Goal: Information Seeking & Learning: Learn about a topic

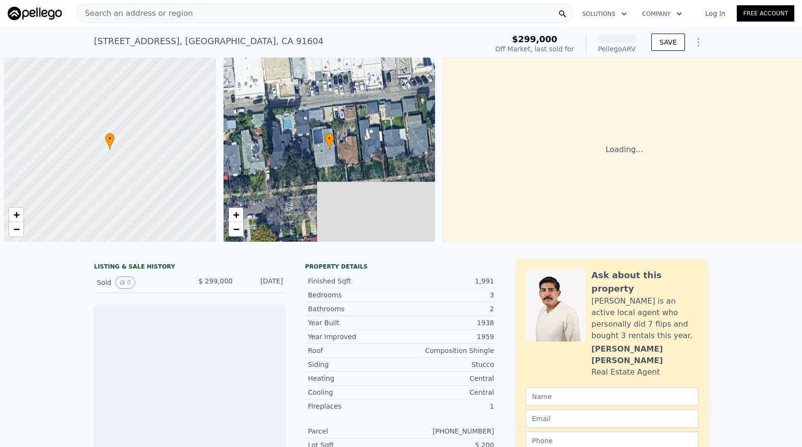
scroll to position [0, 4]
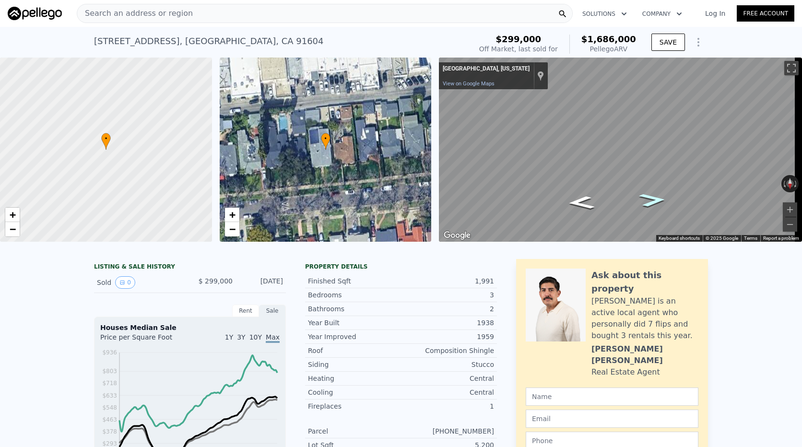
click at [649, 199] on icon "Go West" at bounding box center [653, 200] width 50 height 20
click at [584, 206] on icon "Go East" at bounding box center [581, 203] width 50 height 20
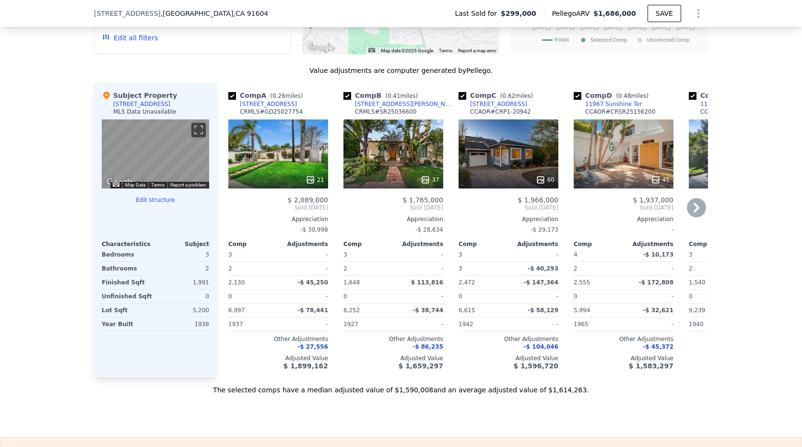
scroll to position [908, 0]
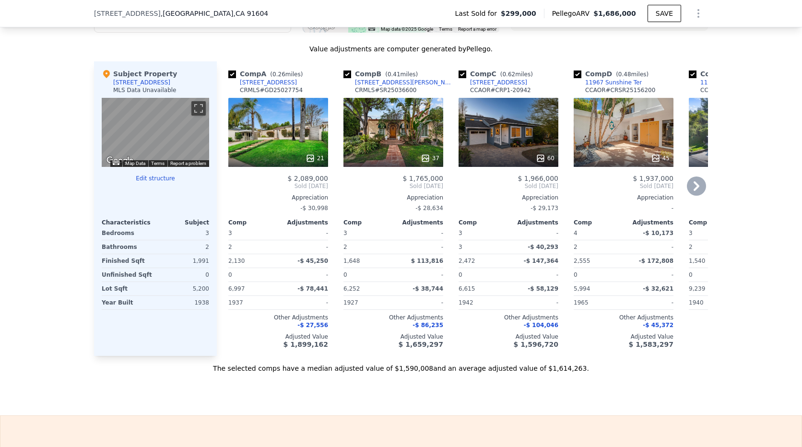
click at [698, 196] on icon at bounding box center [696, 186] width 19 height 19
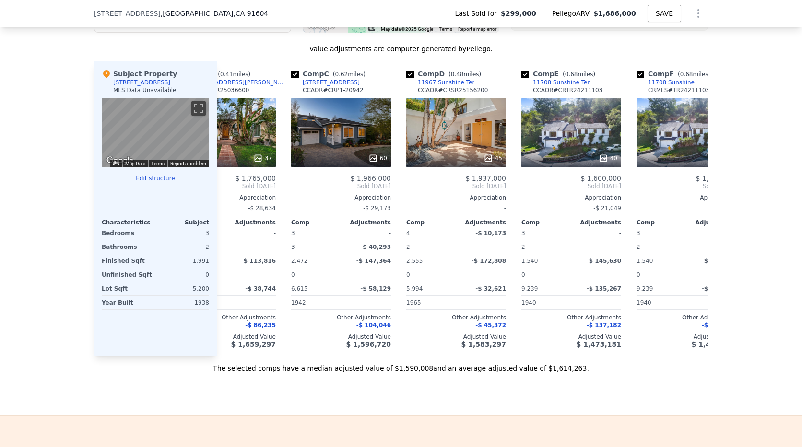
scroll to position [0, 230]
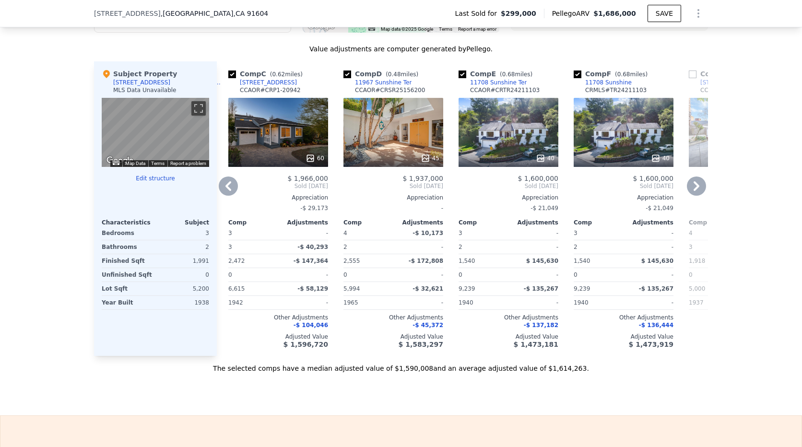
click at [698, 196] on icon at bounding box center [696, 186] width 19 height 19
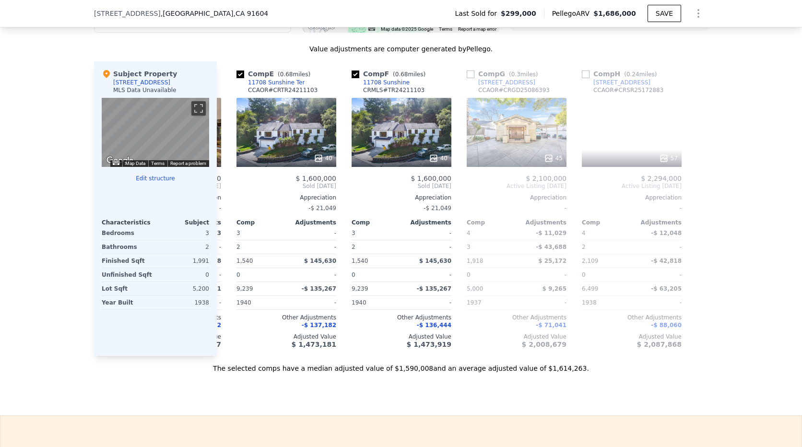
scroll to position [0, 453]
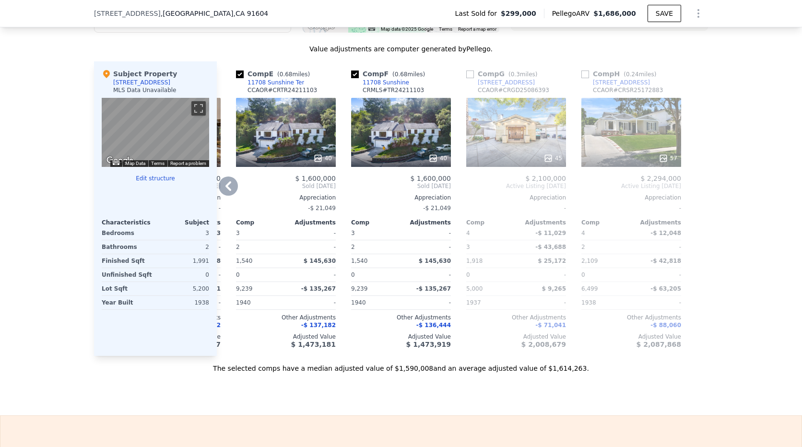
click at [225, 189] on icon at bounding box center [228, 186] width 19 height 19
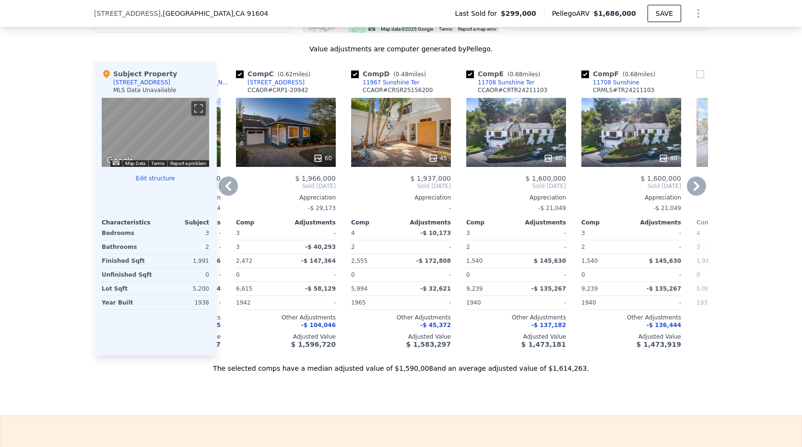
click at [225, 189] on icon at bounding box center [228, 186] width 19 height 19
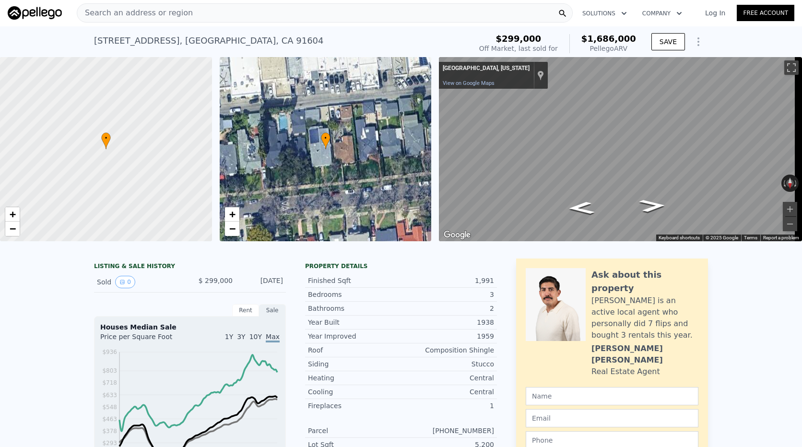
scroll to position [0, 0]
click at [177, 17] on span "Search an address or region" at bounding box center [135, 14] width 116 height 12
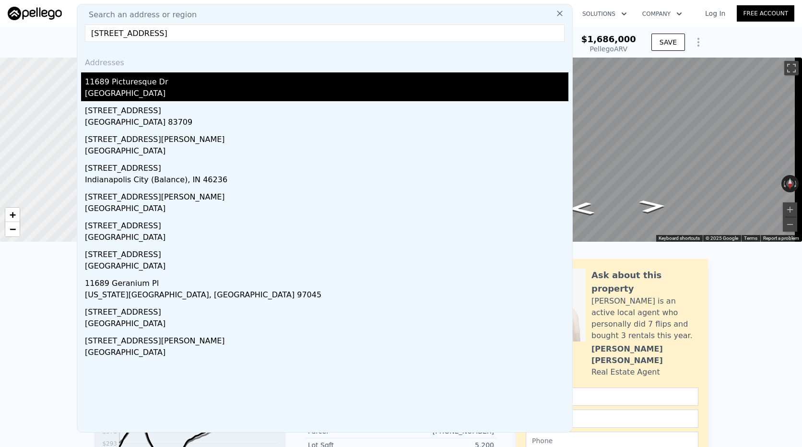
type input "[STREET_ADDRESS]"
click at [153, 82] on div "11689 Picturesque Dr" at bounding box center [326, 79] width 483 height 15
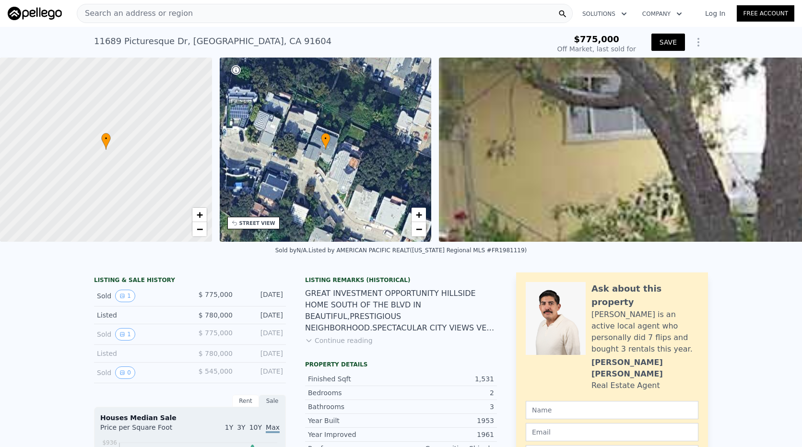
click at [657, 43] on button "SAVE" at bounding box center [668, 42] width 34 height 17
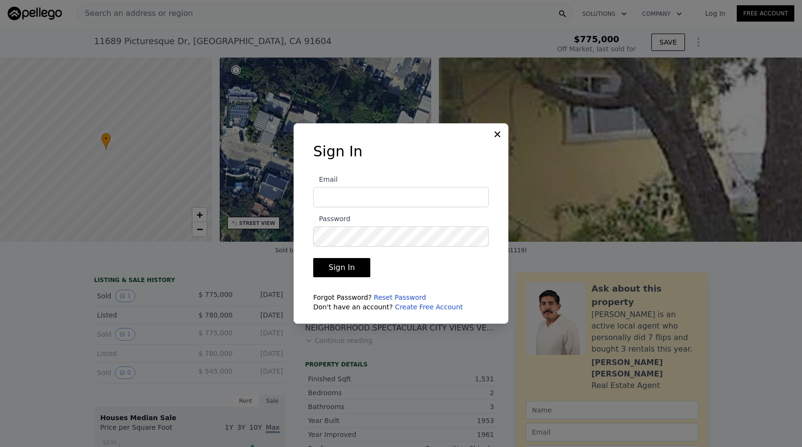
click at [498, 131] on icon at bounding box center [498, 135] width 10 height 10
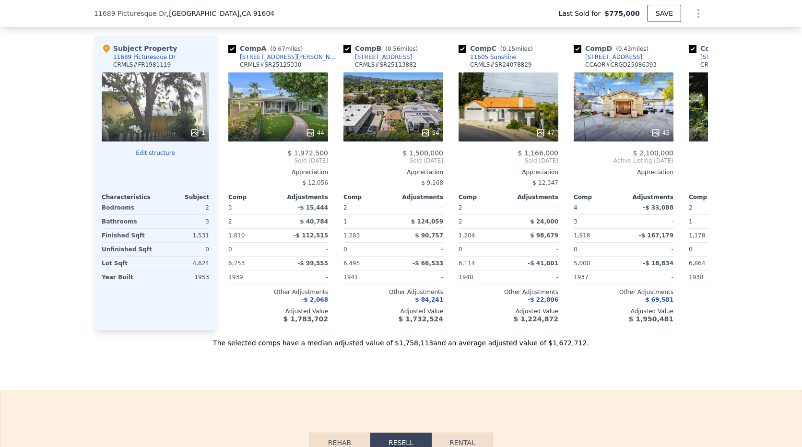
scroll to position [1052, 0]
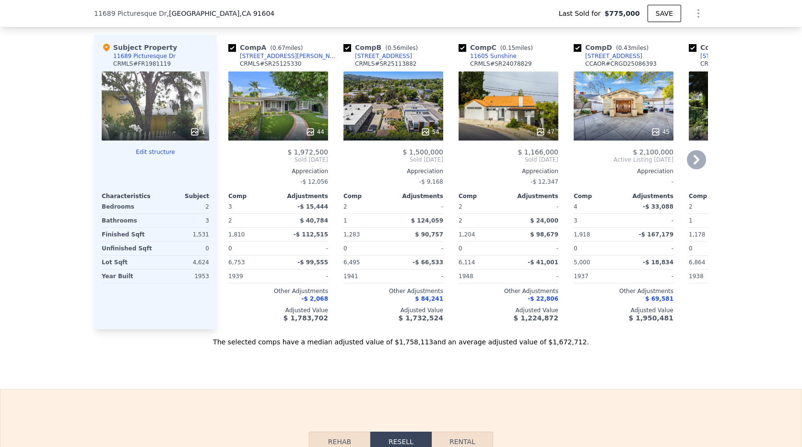
click at [694, 165] on icon at bounding box center [697, 160] width 6 height 10
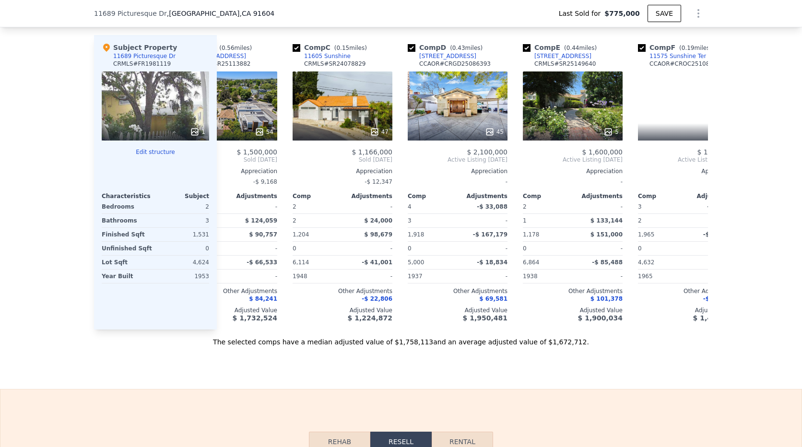
scroll to position [0, 223]
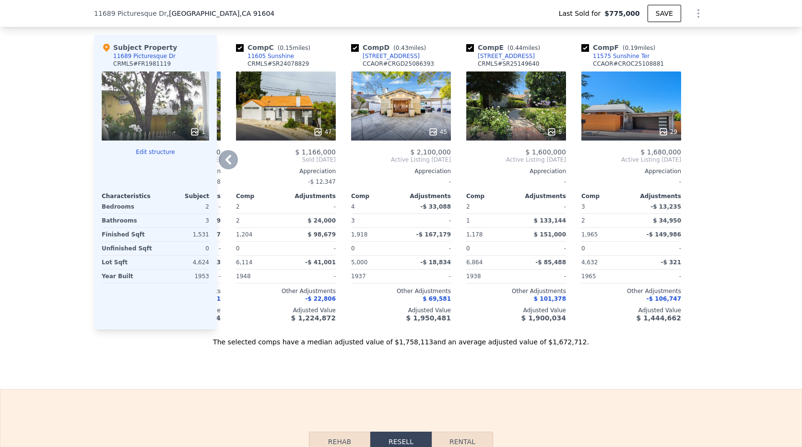
click at [693, 168] on div at bounding box center [700, 182] width 15 height 294
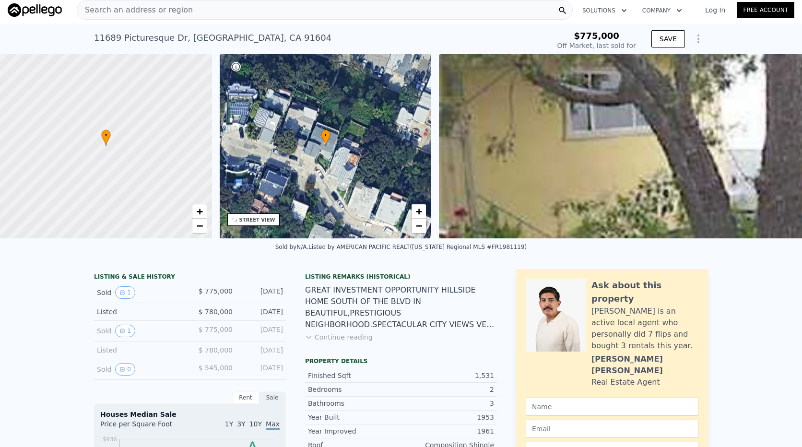
scroll to position [0, 0]
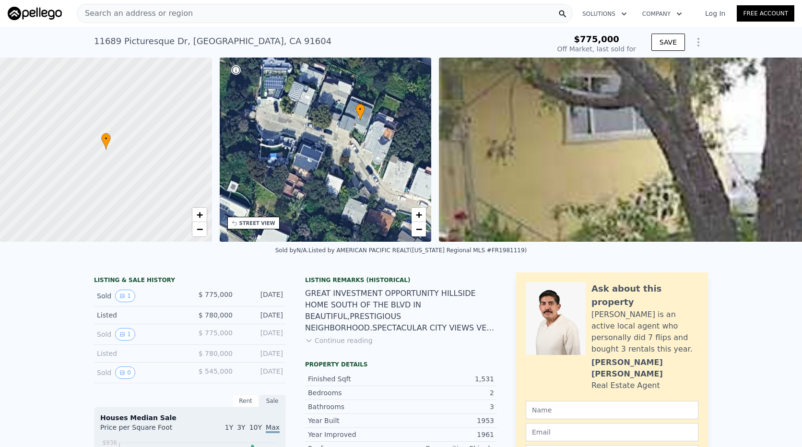
drag, startPoint x: 334, startPoint y: 149, endPoint x: 368, endPoint y: 119, distance: 45.3
click at [368, 119] on div "• + −" at bounding box center [326, 150] width 212 height 184
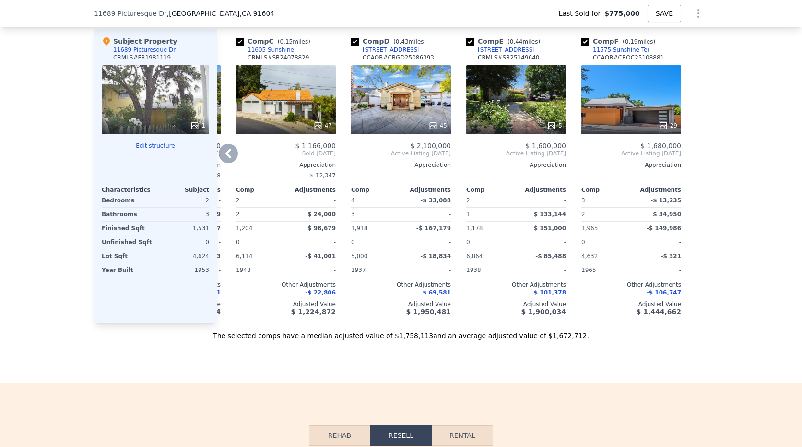
scroll to position [1004, 0]
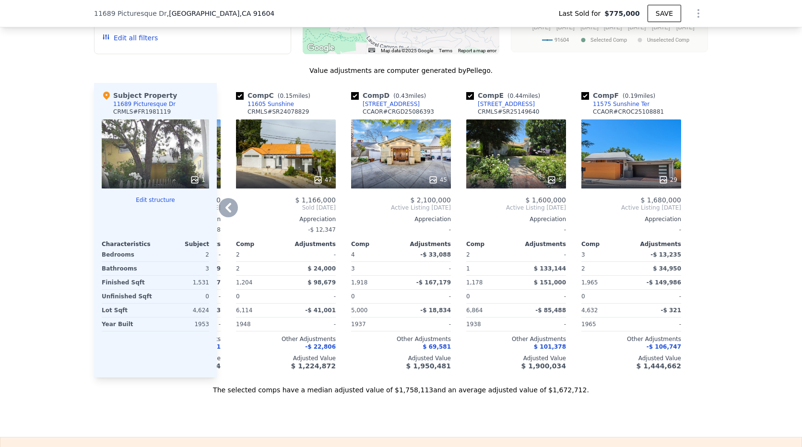
click at [228, 210] on icon at bounding box center [228, 207] width 19 height 19
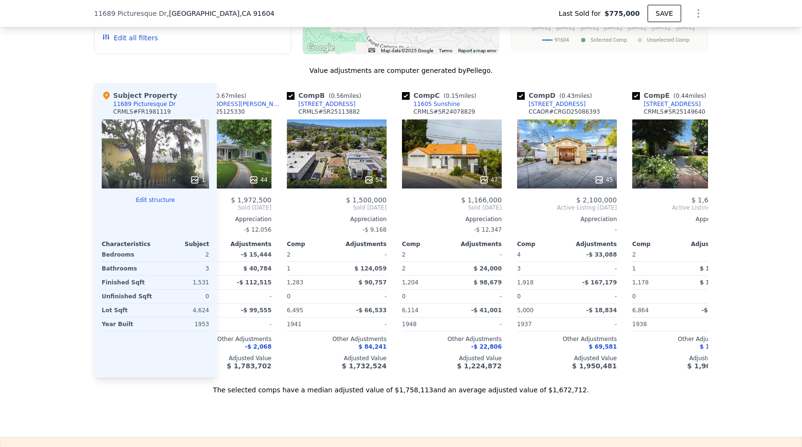
scroll to position [0, 0]
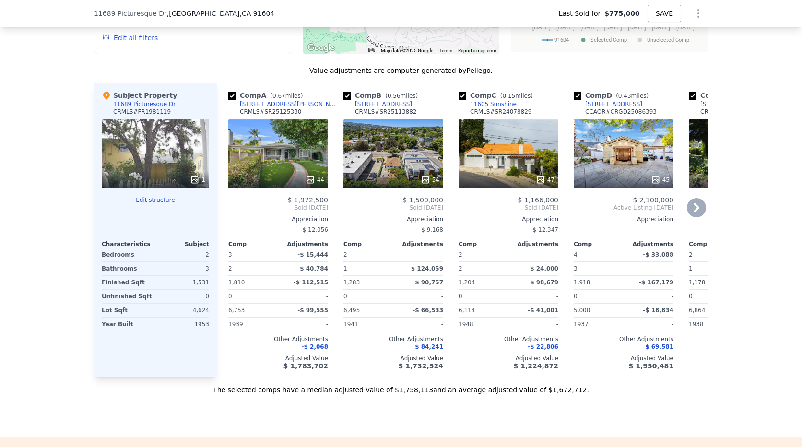
click at [691, 216] on icon at bounding box center [696, 207] width 19 height 19
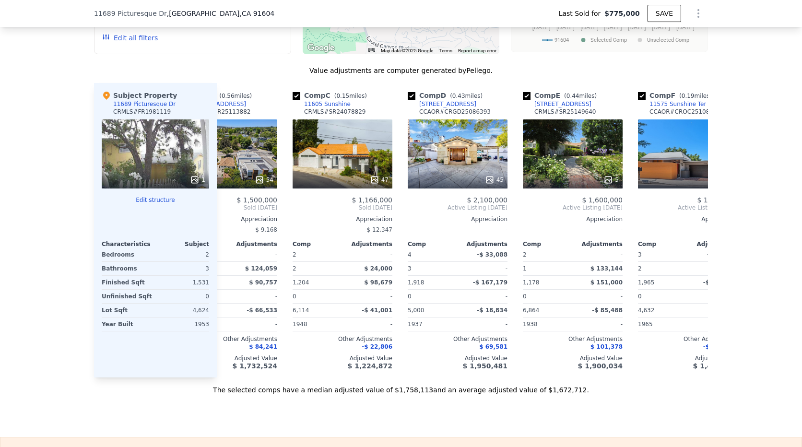
scroll to position [0, 223]
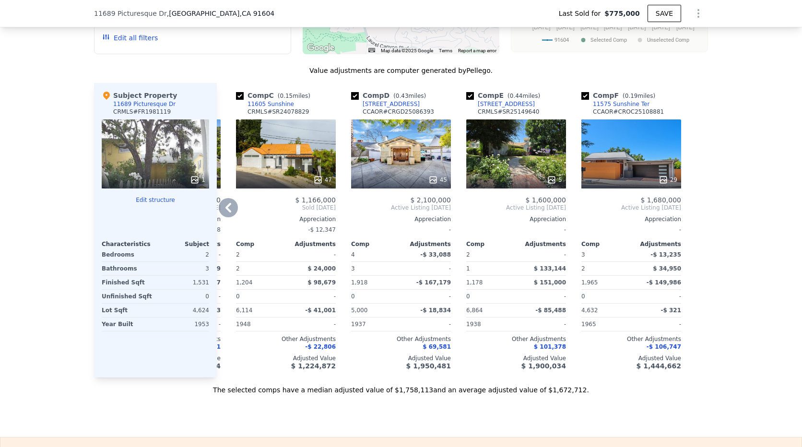
click at [693, 216] on div at bounding box center [700, 230] width 15 height 294
click at [644, 167] on div "29" at bounding box center [631, 153] width 100 height 69
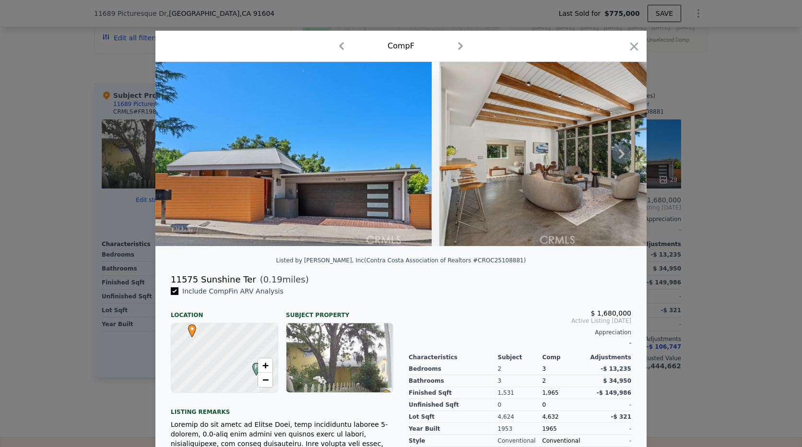
click at [619, 161] on icon at bounding box center [621, 153] width 19 height 19
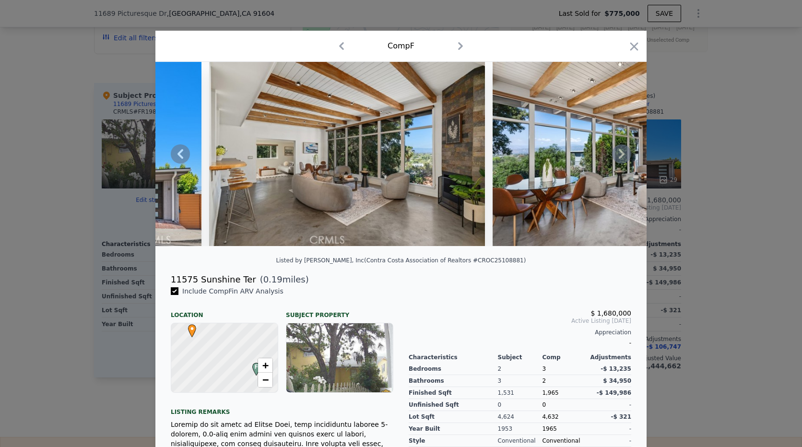
click at [619, 161] on icon at bounding box center [621, 153] width 19 height 19
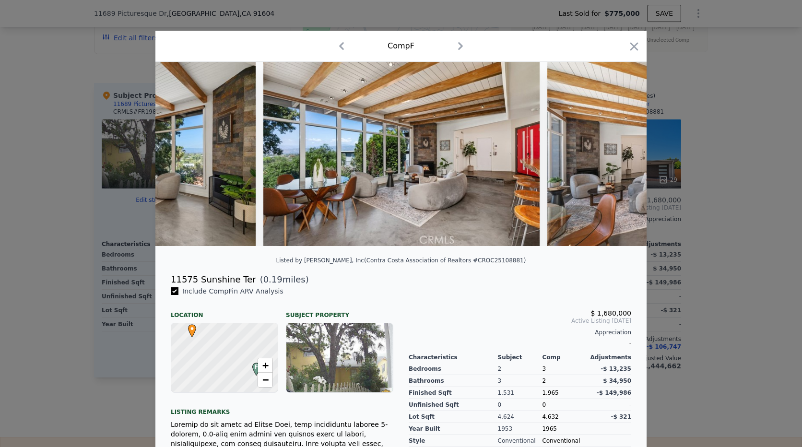
scroll to position [0, 460]
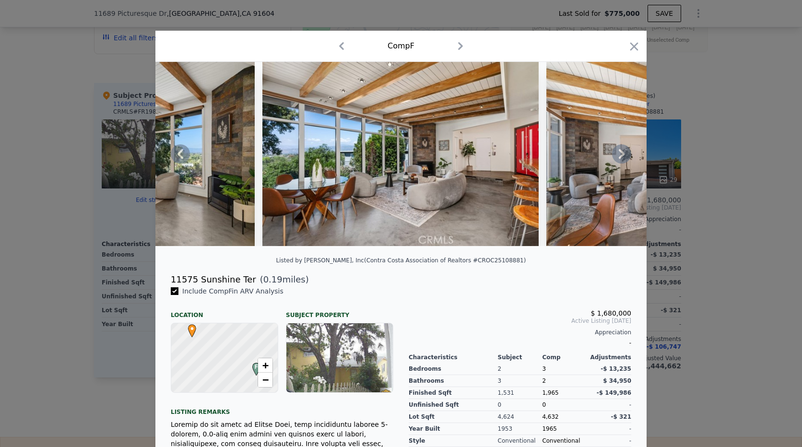
click at [619, 161] on icon at bounding box center [621, 153] width 19 height 19
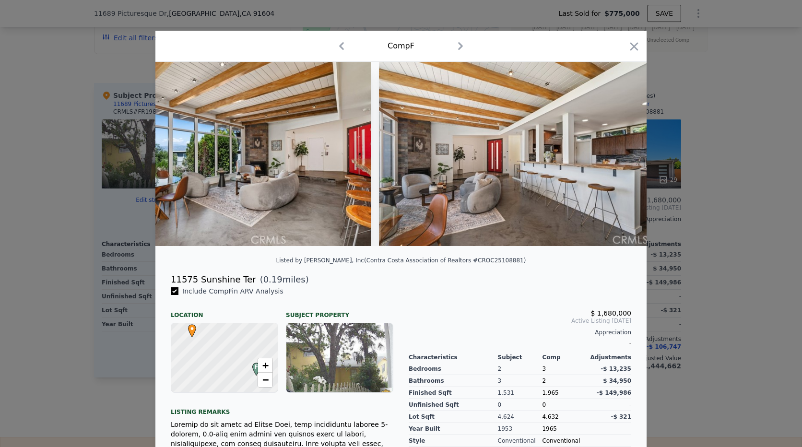
scroll to position [0, 691]
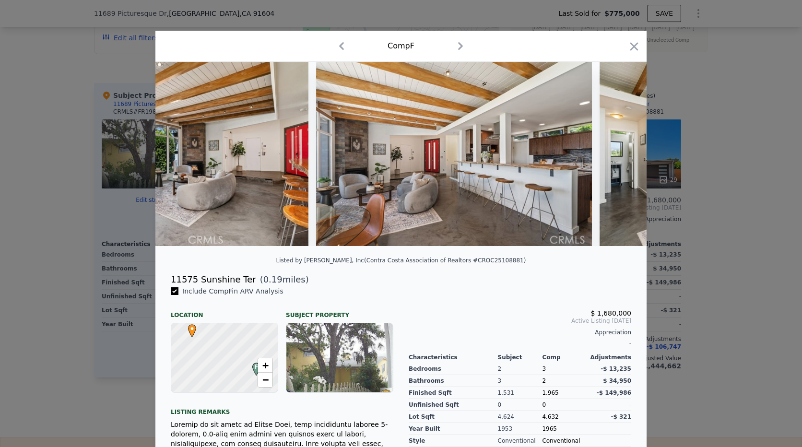
click at [619, 161] on div at bounding box center [400, 154] width 491 height 184
click at [619, 161] on icon at bounding box center [621, 153] width 19 height 19
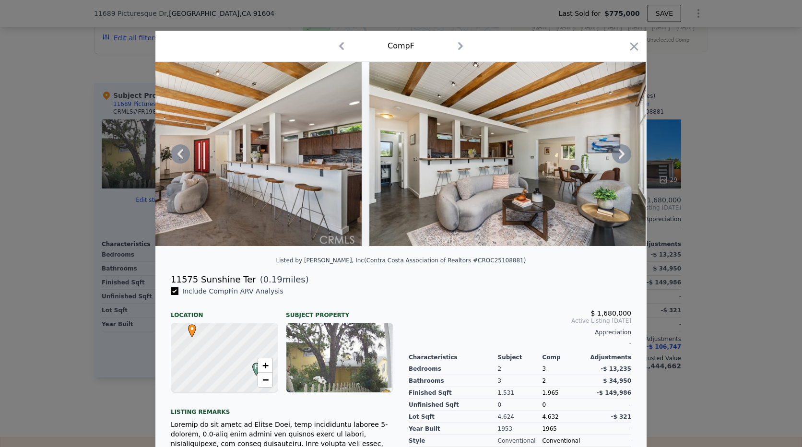
click at [619, 161] on icon at bounding box center [621, 153] width 19 height 19
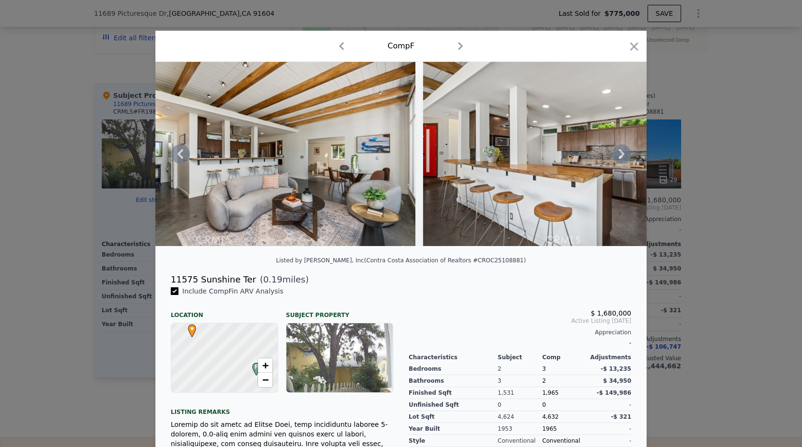
click at [619, 161] on icon at bounding box center [621, 153] width 19 height 19
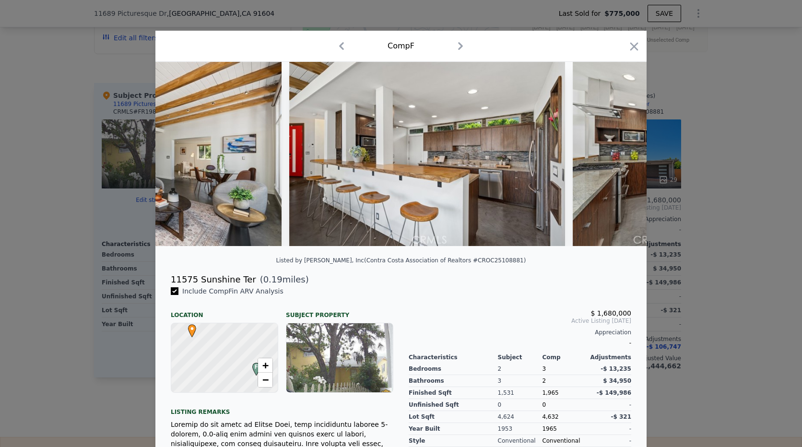
scroll to position [0, 1381]
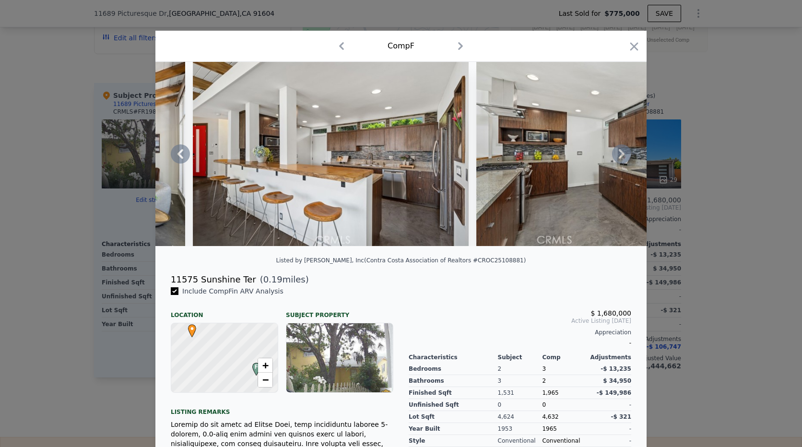
click at [619, 161] on icon at bounding box center [621, 153] width 19 height 19
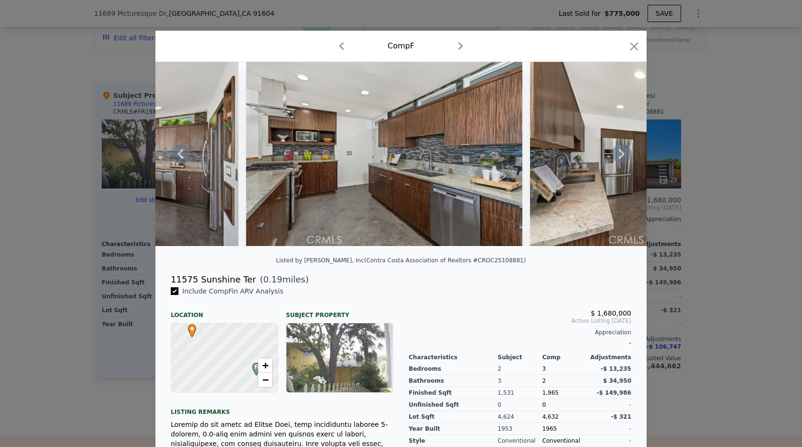
click at [619, 161] on icon at bounding box center [621, 153] width 19 height 19
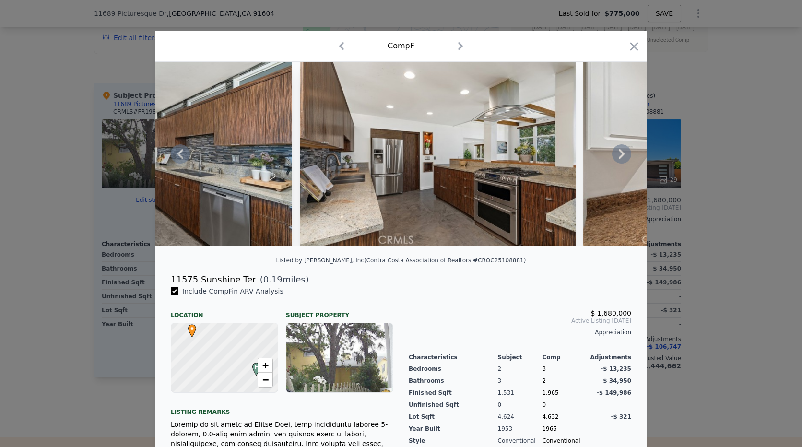
click at [619, 161] on icon at bounding box center [621, 153] width 19 height 19
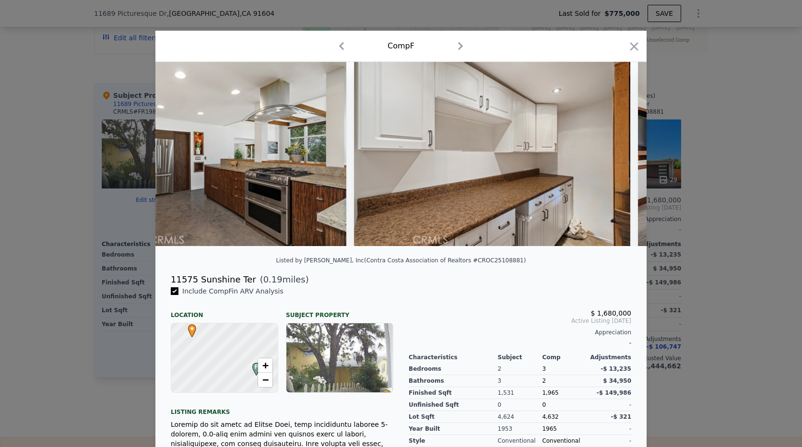
scroll to position [0, 2072]
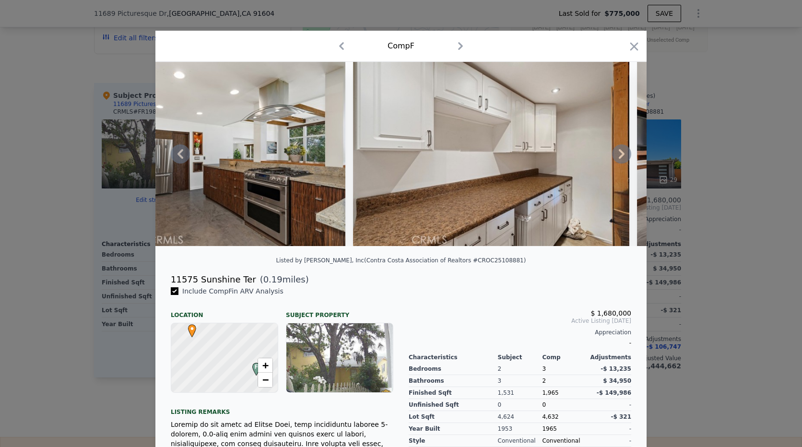
click at [619, 161] on icon at bounding box center [621, 153] width 19 height 19
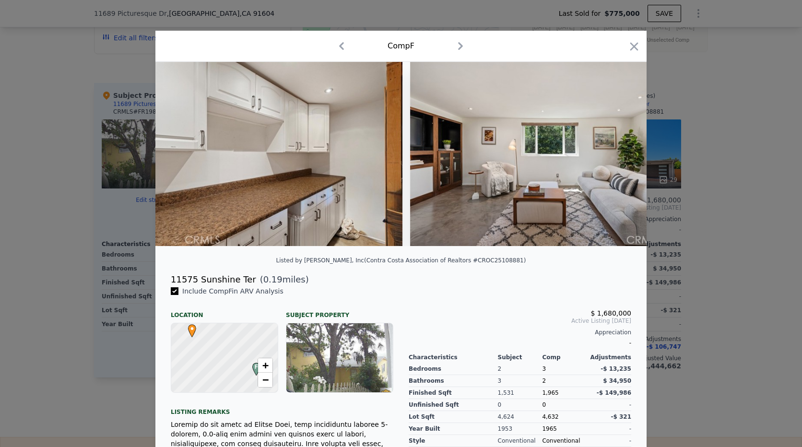
scroll to position [0, 2302]
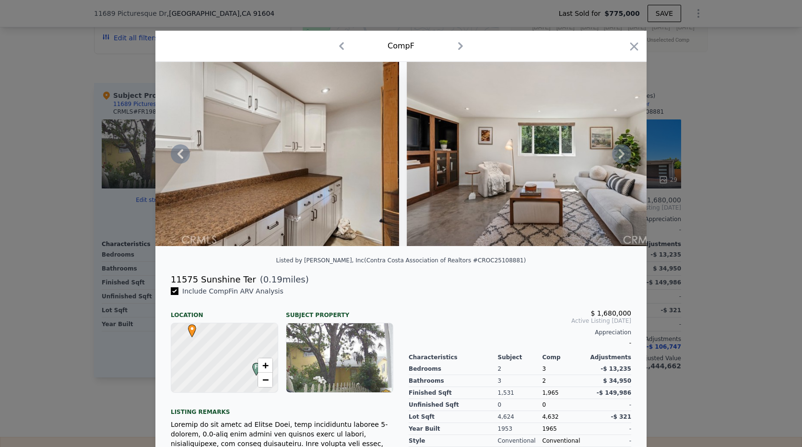
click at [619, 161] on icon at bounding box center [621, 153] width 19 height 19
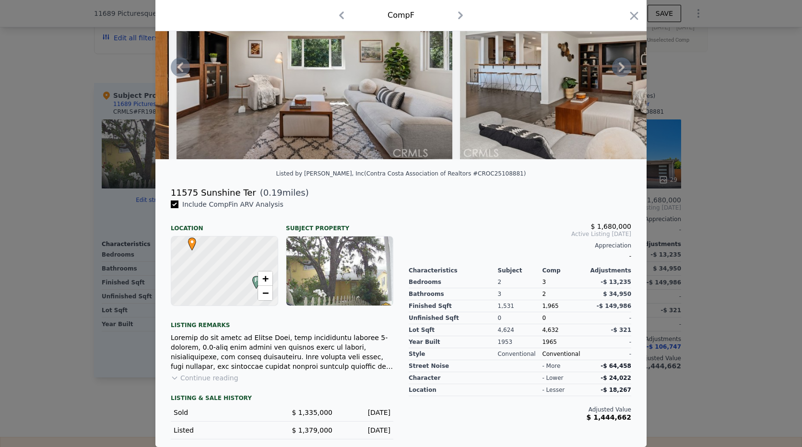
scroll to position [0, 0]
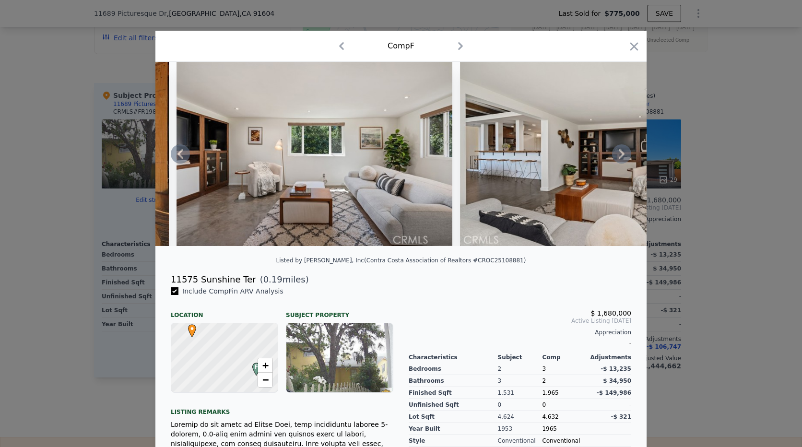
click at [621, 153] on icon at bounding box center [621, 153] width 19 height 19
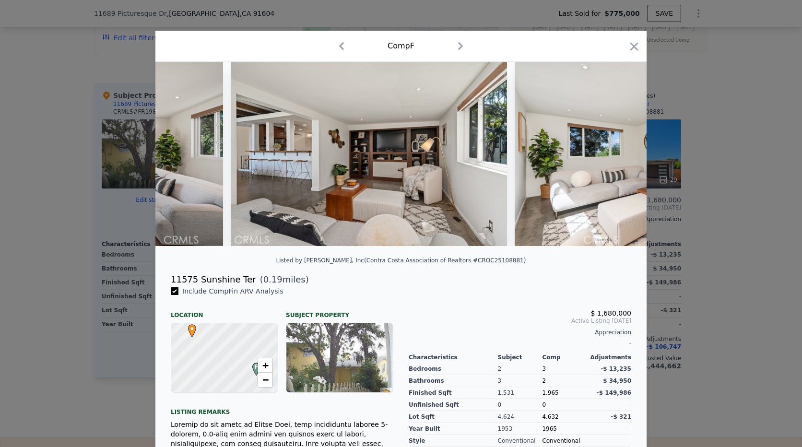
scroll to position [0, 2763]
click at [621, 153] on div at bounding box center [400, 154] width 491 height 184
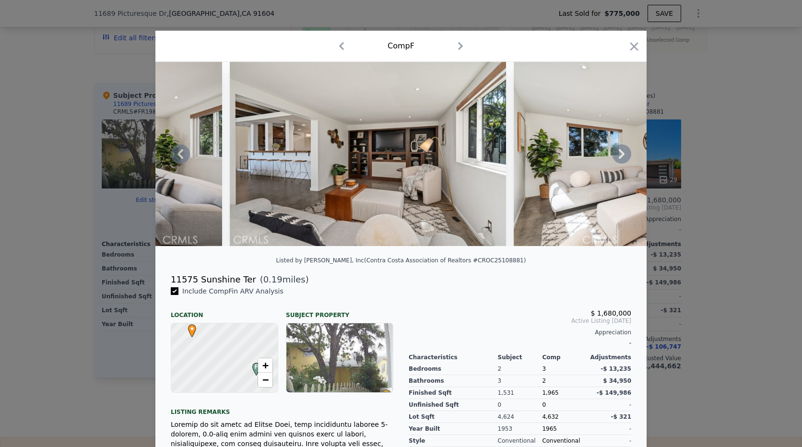
click at [621, 157] on icon at bounding box center [621, 153] width 19 height 19
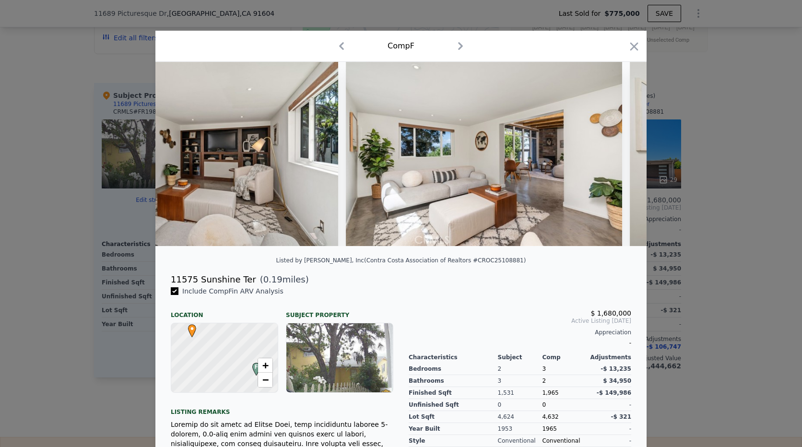
scroll to position [0, 2993]
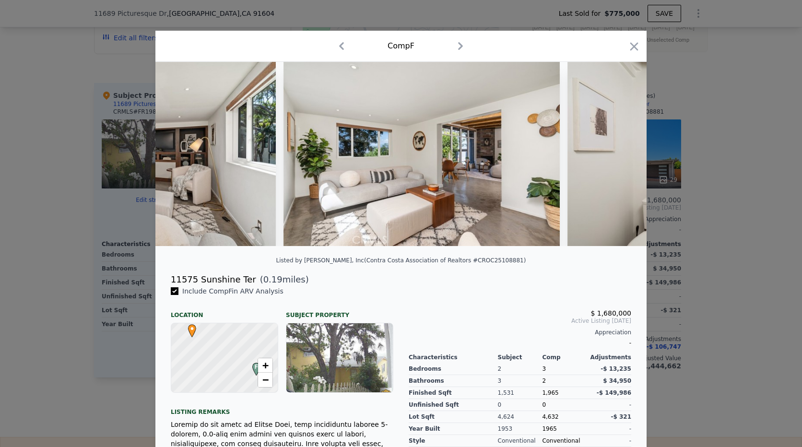
click at [621, 157] on div at bounding box center [400, 154] width 491 height 184
click at [621, 159] on icon at bounding box center [621, 153] width 19 height 19
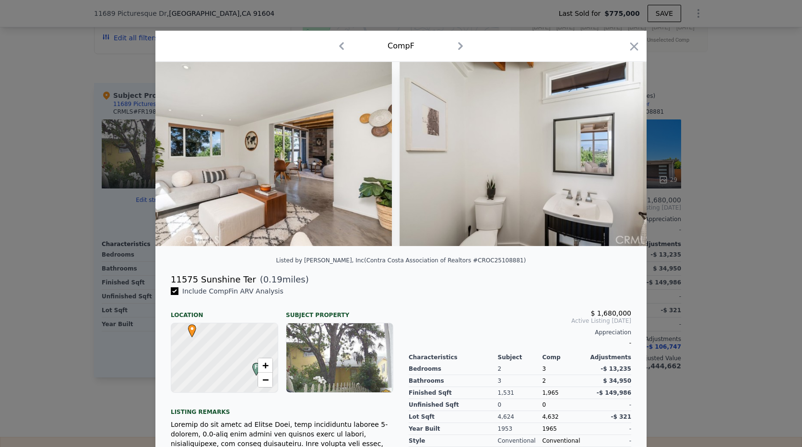
scroll to position [0, 3223]
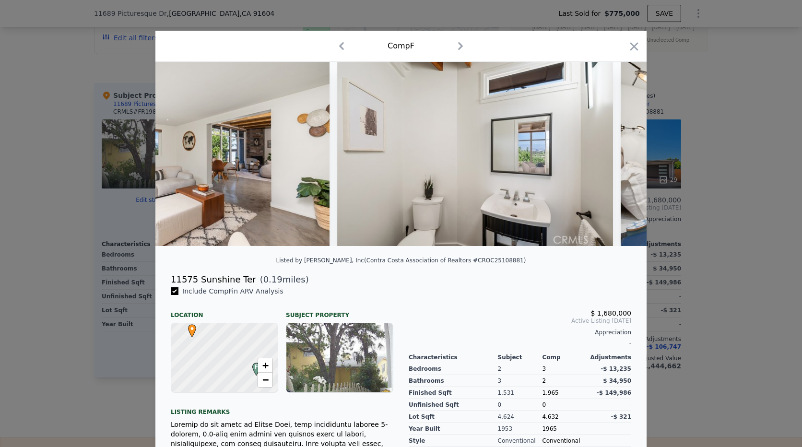
click at [621, 159] on img at bounding box center [759, 154] width 276 height 184
click at [621, 159] on icon at bounding box center [621, 153] width 19 height 19
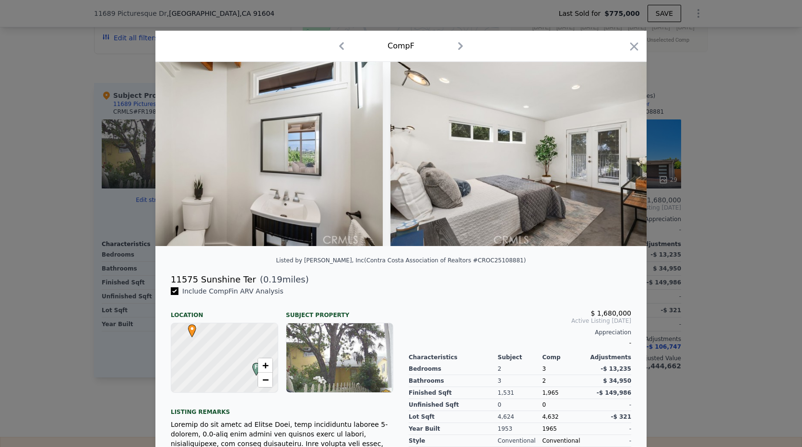
click at [621, 159] on img at bounding box center [528, 154] width 276 height 184
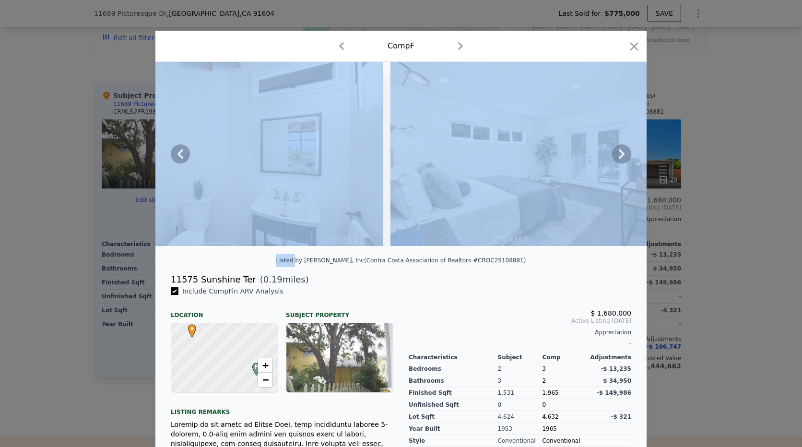
click at [621, 159] on icon at bounding box center [621, 153] width 19 height 19
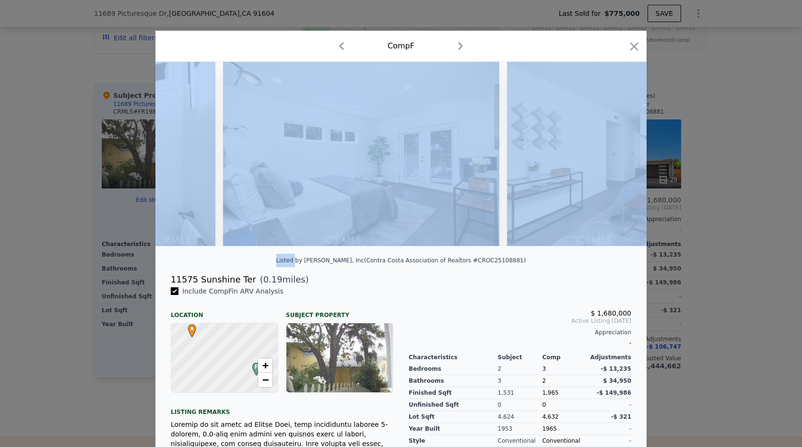
scroll to position [0, 3684]
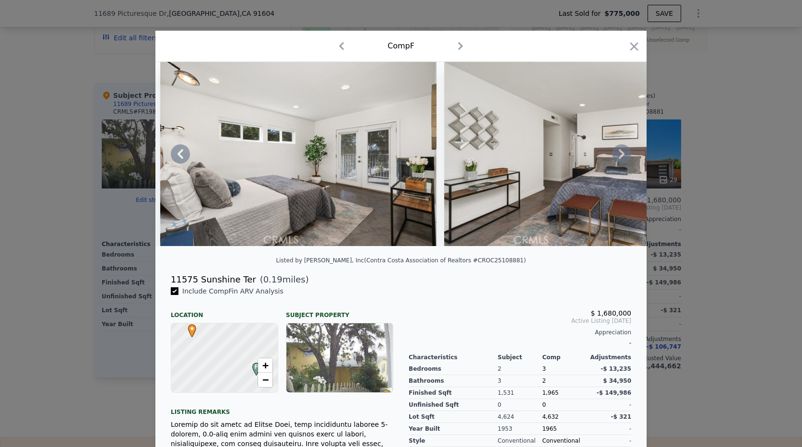
click at [558, 273] on div "Listed by [PERSON_NAME], Inc (Contra Costa Association of Realtors #CROC2510888…" at bounding box center [400, 263] width 491 height 19
click at [617, 164] on icon at bounding box center [621, 153] width 19 height 19
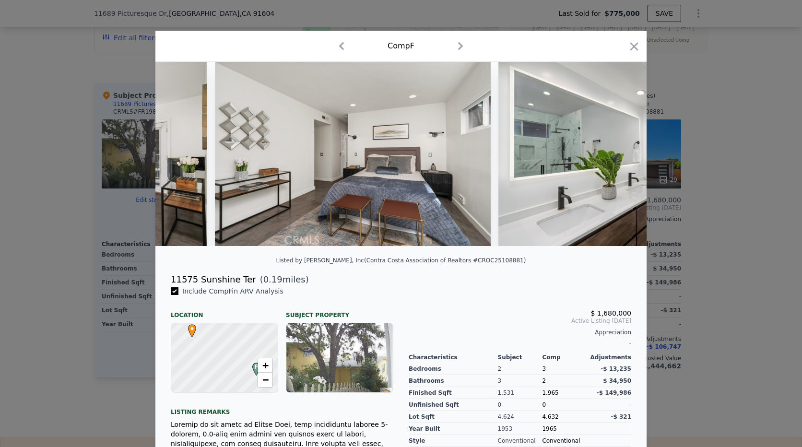
scroll to position [0, 3914]
click at [617, 165] on div at bounding box center [400, 154] width 491 height 184
click at [619, 159] on icon at bounding box center [622, 154] width 6 height 10
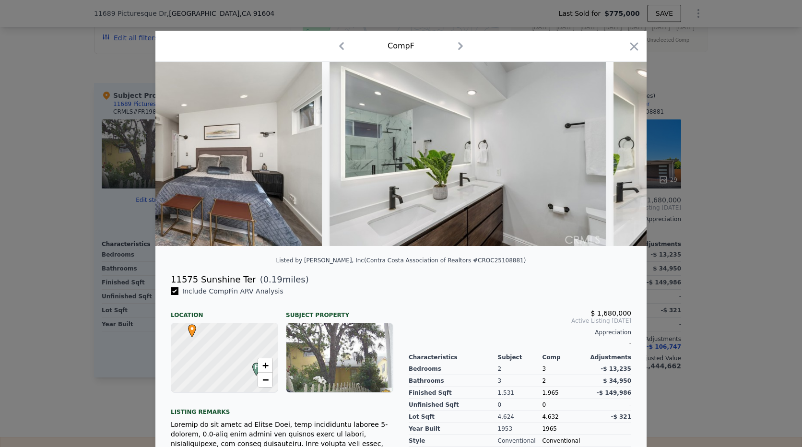
scroll to position [0, 4144]
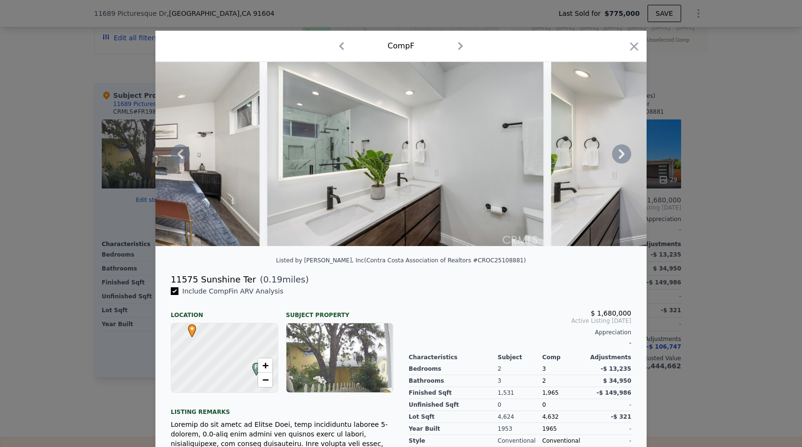
click at [616, 161] on div at bounding box center [400, 154] width 491 height 184
click at [619, 159] on icon at bounding box center [622, 154] width 6 height 10
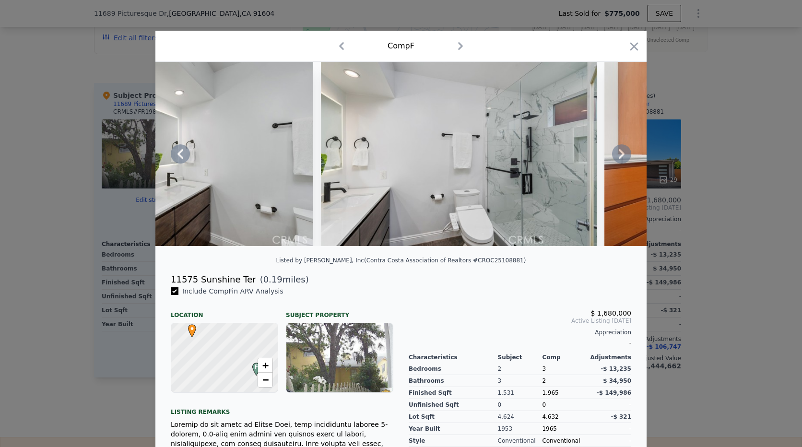
click at [619, 159] on icon at bounding box center [622, 154] width 6 height 10
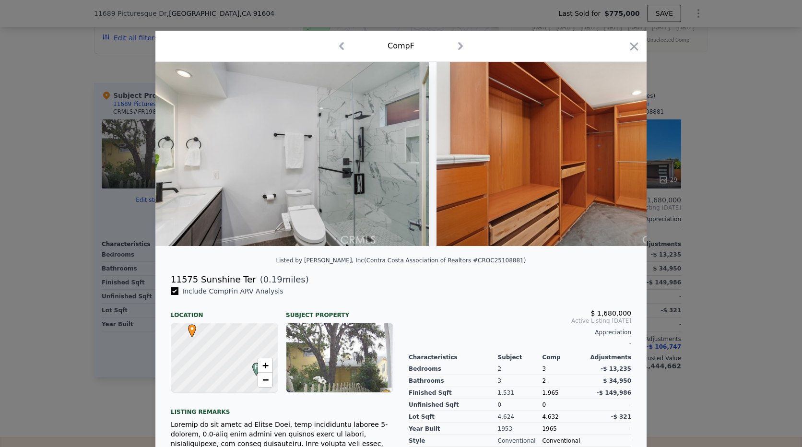
scroll to position [0, 4604]
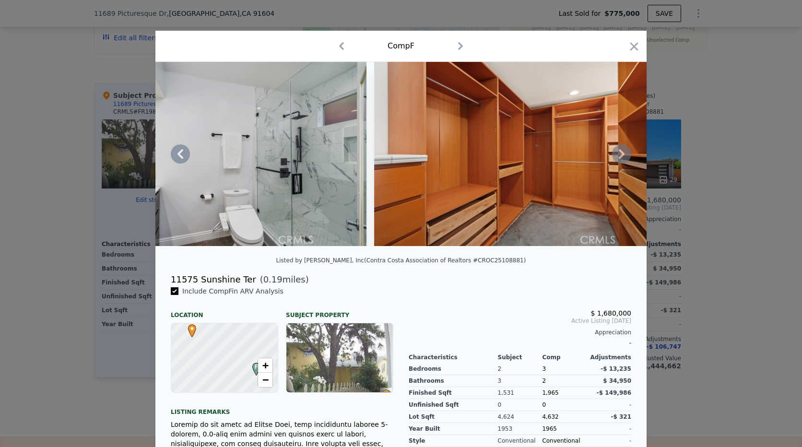
click at [616, 161] on div at bounding box center [400, 154] width 491 height 184
click at [619, 159] on icon at bounding box center [622, 154] width 6 height 10
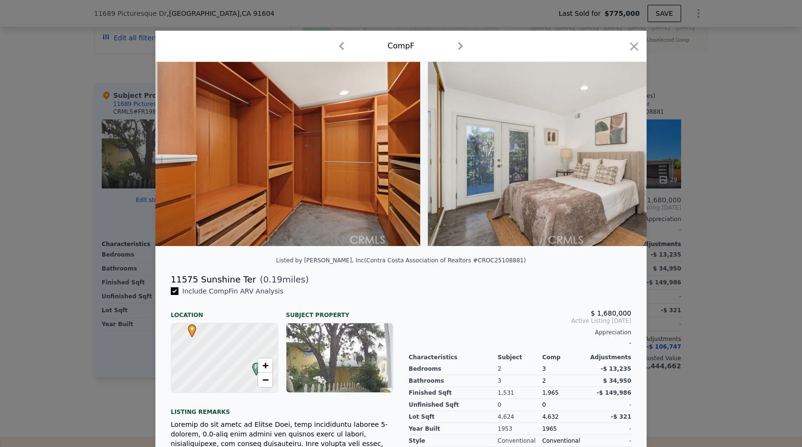
click at [616, 161] on img at bounding box center [566, 154] width 276 height 184
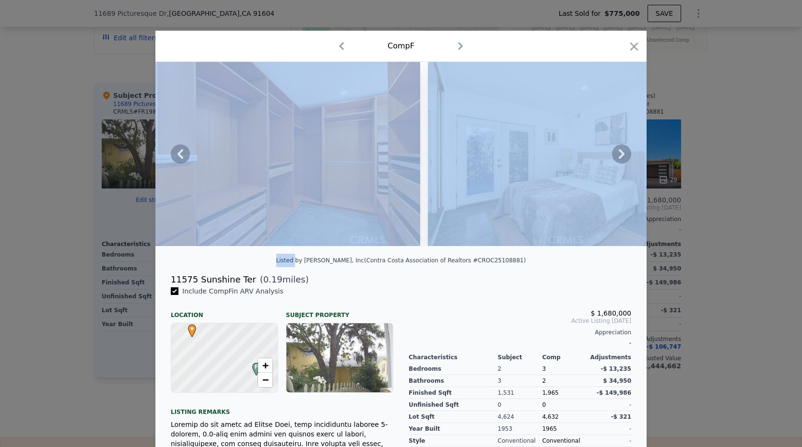
click at [619, 159] on icon at bounding box center [622, 154] width 6 height 10
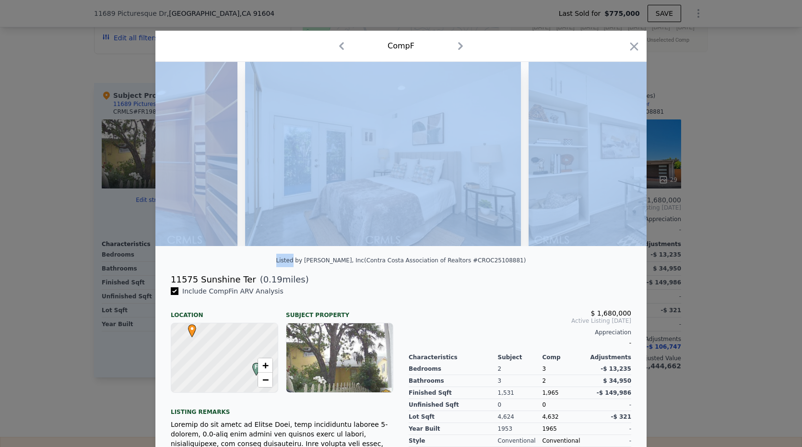
scroll to position [0, 5065]
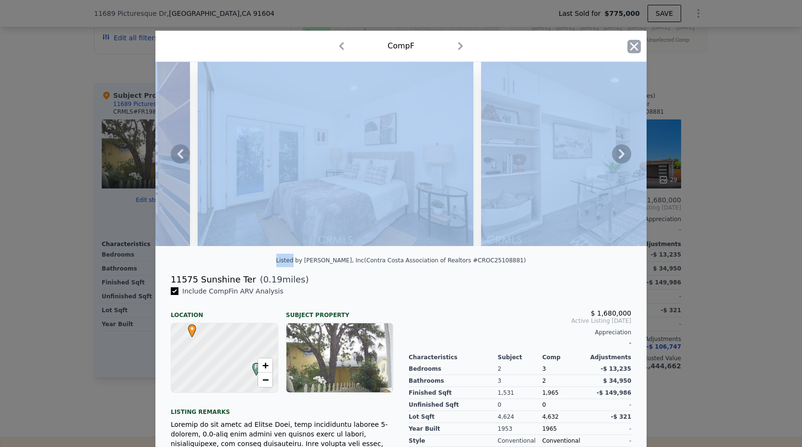
drag, startPoint x: 616, startPoint y: 160, endPoint x: 632, endPoint y: 45, distance: 116.2
click at [632, 45] on icon "button" at bounding box center [634, 46] width 8 height 8
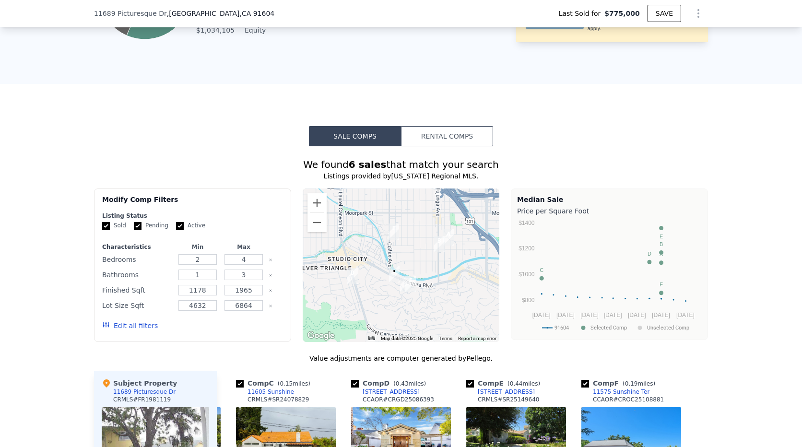
scroll to position [764, 0]
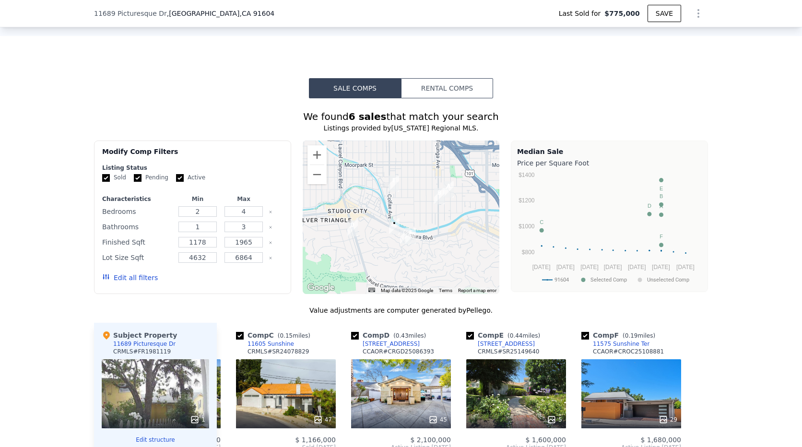
click at [410, 243] on img "11575 Sunshine Ter" at bounding box center [410, 236] width 11 height 16
click at [405, 240] on img "11575 Sunshine Ter" at bounding box center [410, 236] width 11 height 16
click at [400, 237] on img "11605 Sunshine" at bounding box center [405, 236] width 11 height 16
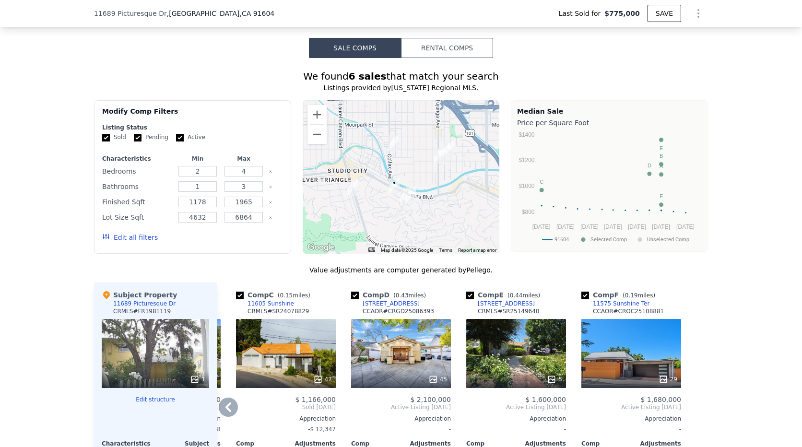
scroll to position [860, 0]
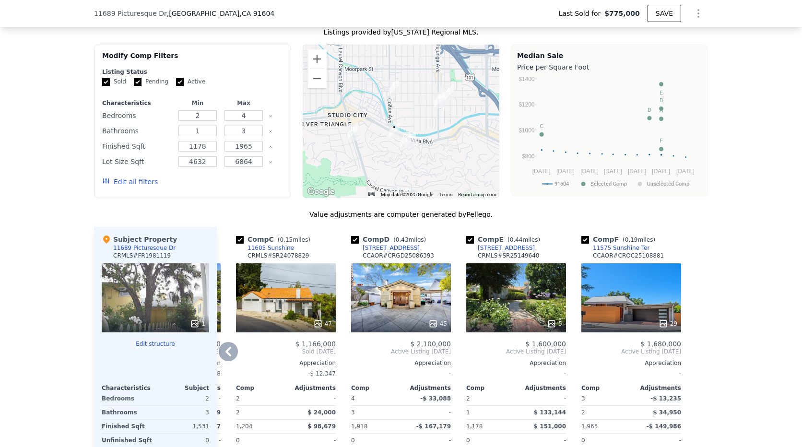
click at [296, 305] on div "47" at bounding box center [286, 297] width 100 height 69
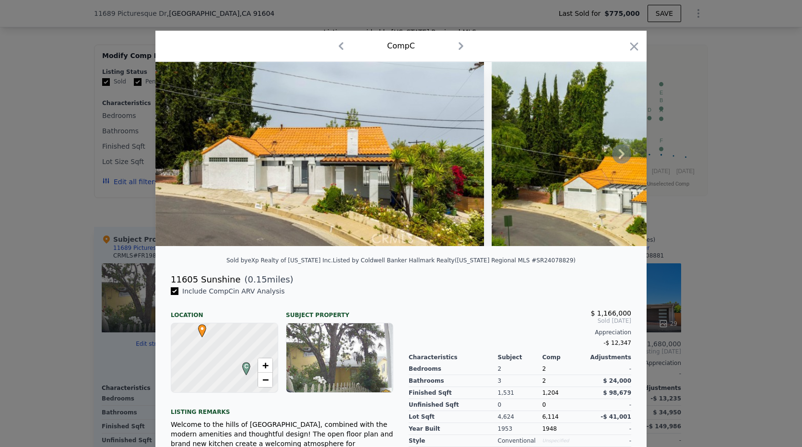
click at [619, 161] on icon at bounding box center [621, 153] width 19 height 19
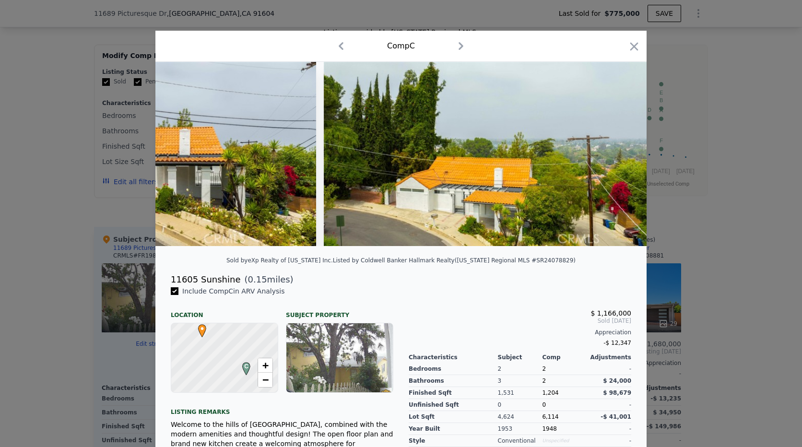
scroll to position [0, 230]
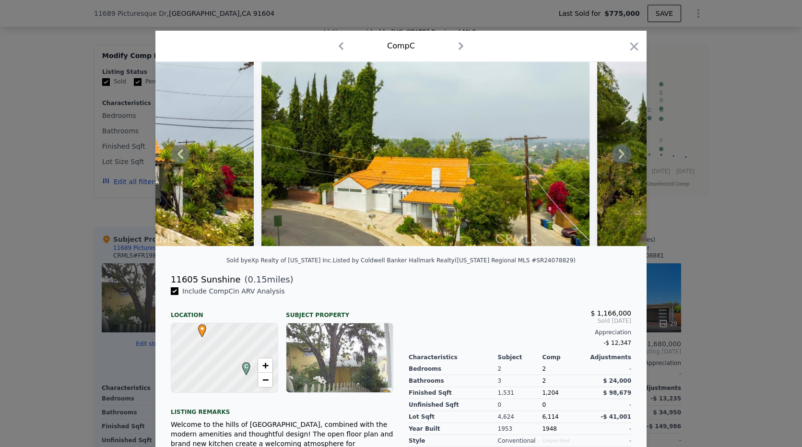
click at [619, 161] on icon at bounding box center [621, 153] width 19 height 19
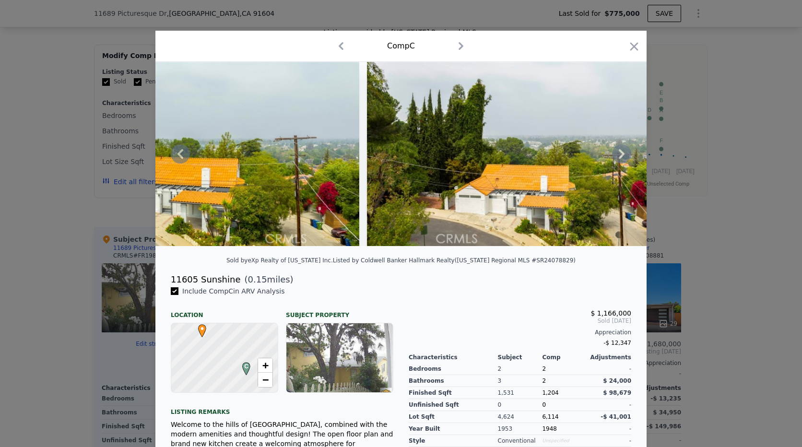
click at [619, 161] on icon at bounding box center [621, 153] width 19 height 19
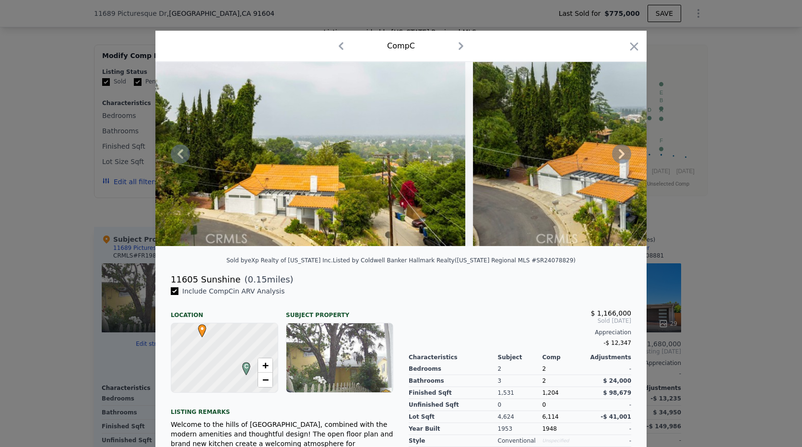
click at [619, 161] on icon at bounding box center [621, 153] width 19 height 19
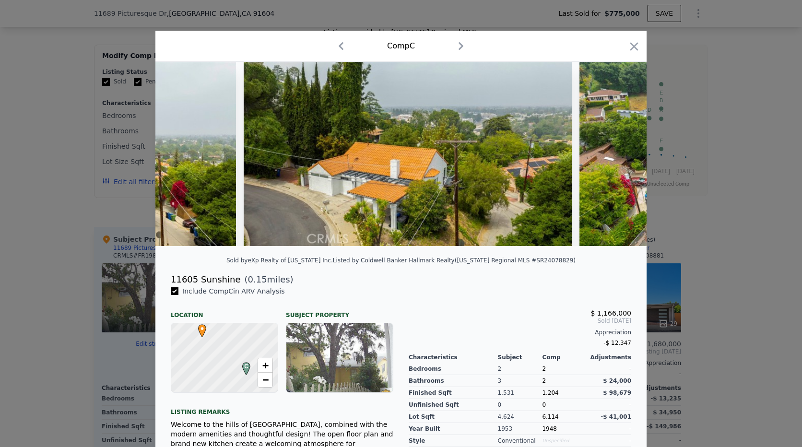
scroll to position [0, 921]
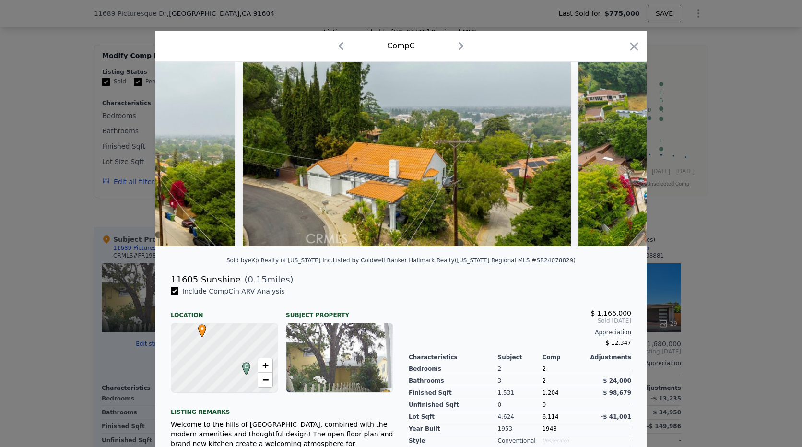
click at [619, 161] on div at bounding box center [400, 154] width 491 height 184
click at [619, 161] on icon at bounding box center [621, 153] width 19 height 19
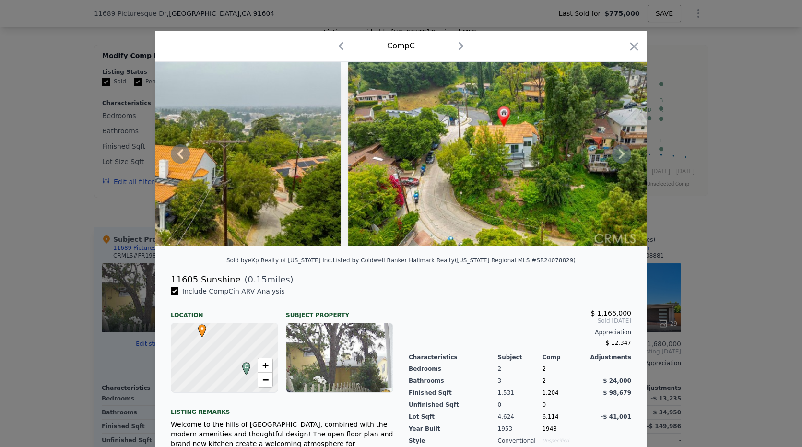
click at [619, 161] on icon at bounding box center [621, 153] width 19 height 19
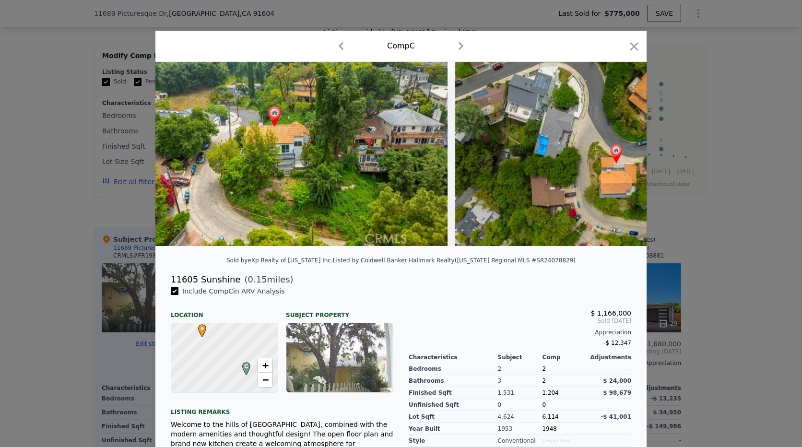
scroll to position [0, 1381]
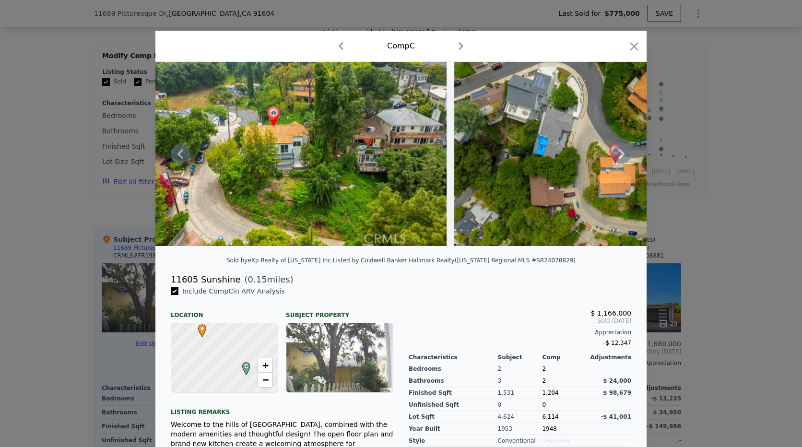
click at [619, 161] on icon at bounding box center [621, 153] width 19 height 19
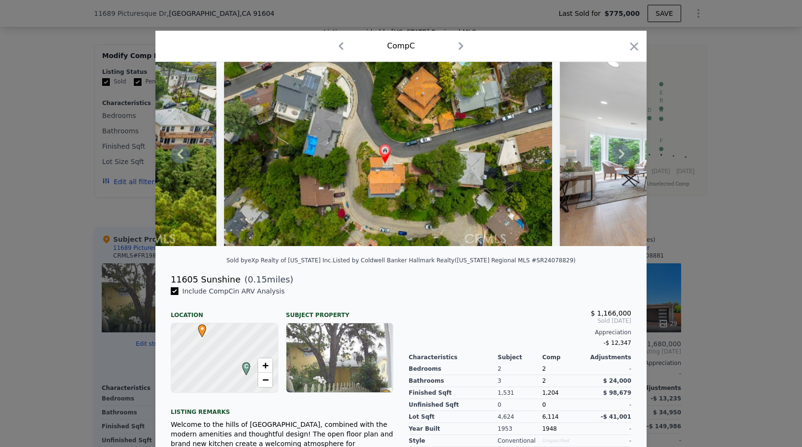
click at [619, 161] on icon at bounding box center [621, 153] width 19 height 19
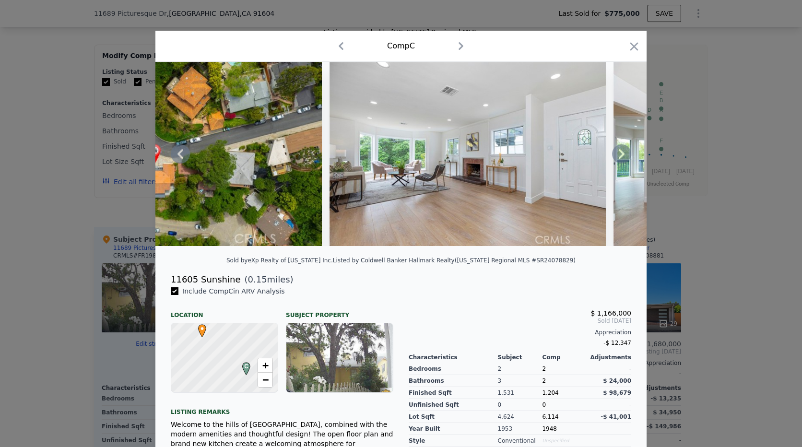
click at [619, 161] on icon at bounding box center [621, 153] width 19 height 19
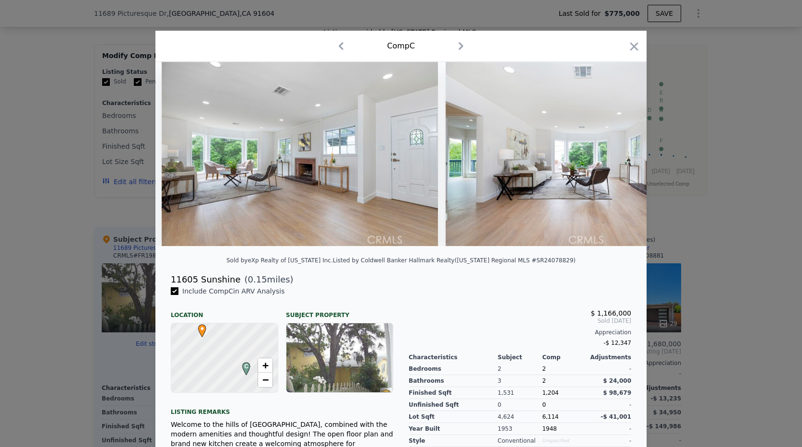
scroll to position [0, 2072]
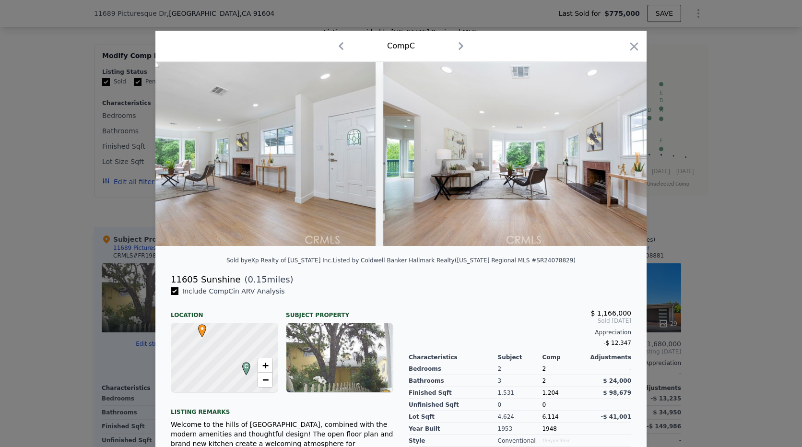
click at [619, 161] on div at bounding box center [400, 154] width 491 height 184
click at [619, 161] on icon at bounding box center [621, 153] width 19 height 19
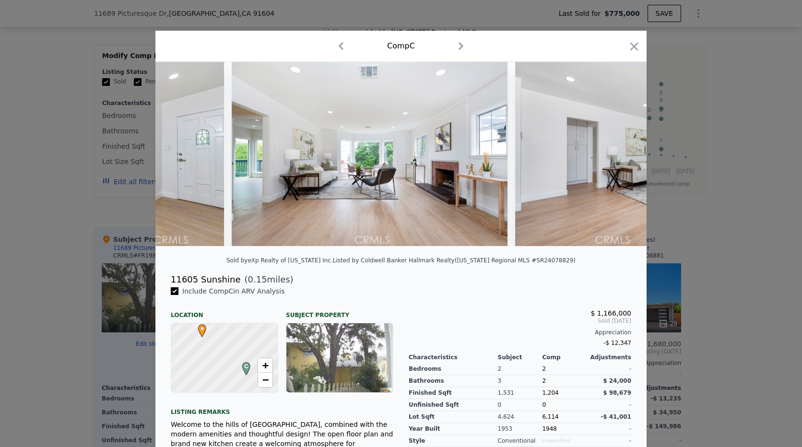
scroll to position [0, 2302]
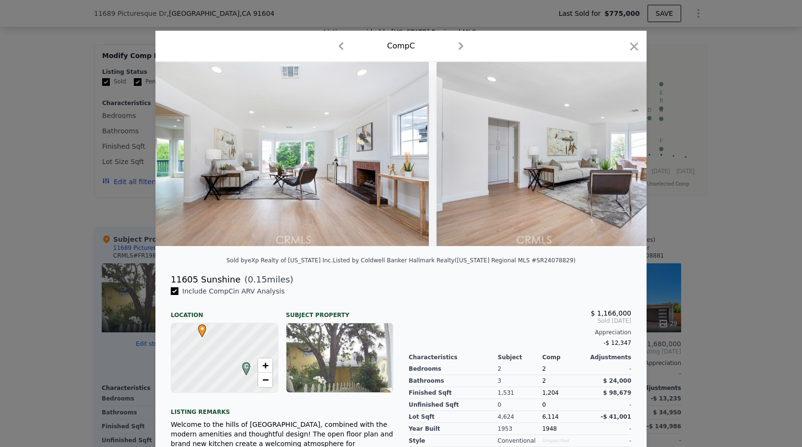
click at [619, 161] on div at bounding box center [400, 154] width 491 height 184
click at [619, 161] on icon at bounding box center [621, 153] width 19 height 19
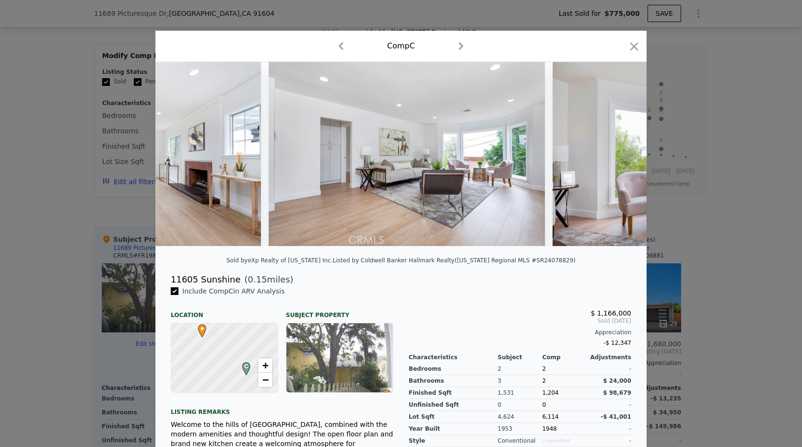
scroll to position [0, 2532]
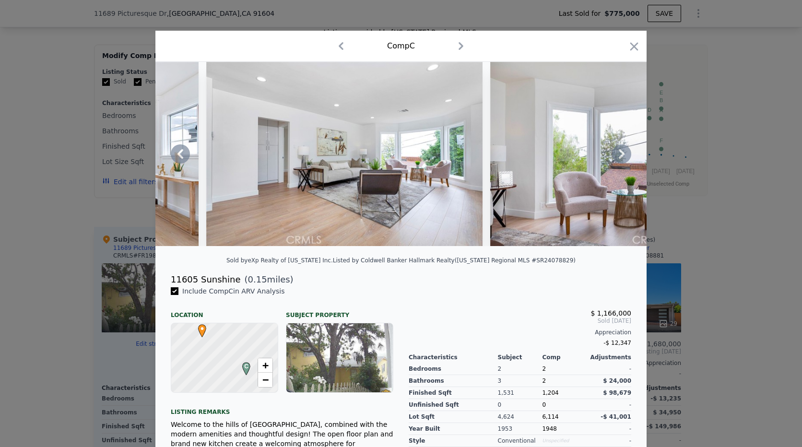
click at [619, 161] on div at bounding box center [400, 154] width 491 height 184
click at [619, 161] on icon at bounding box center [621, 153] width 19 height 19
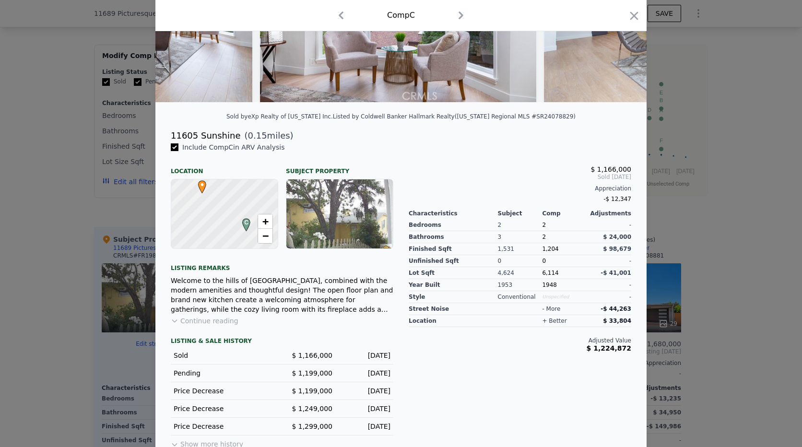
scroll to position [162, 0]
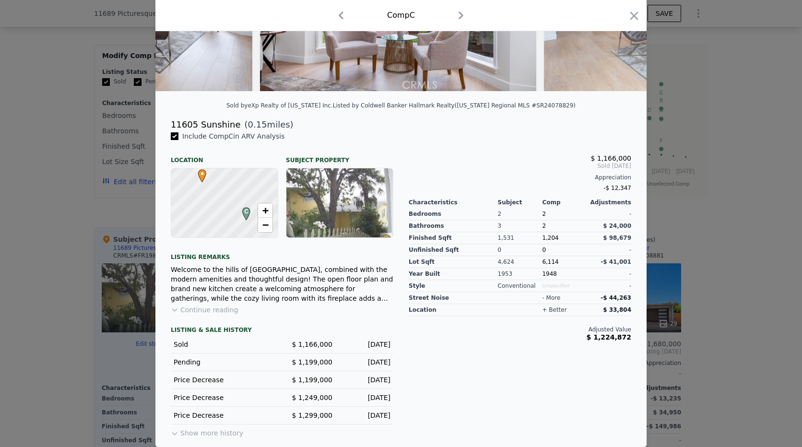
click at [225, 194] on div at bounding box center [225, 203] width 128 height 83
click at [262, 210] on span "+" at bounding box center [265, 210] width 6 height 12
click at [266, 224] on link "−" at bounding box center [265, 225] width 14 height 14
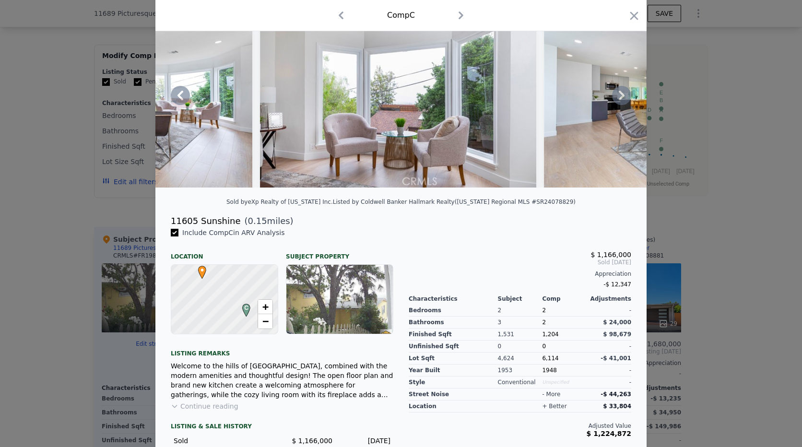
scroll to position [0, 0]
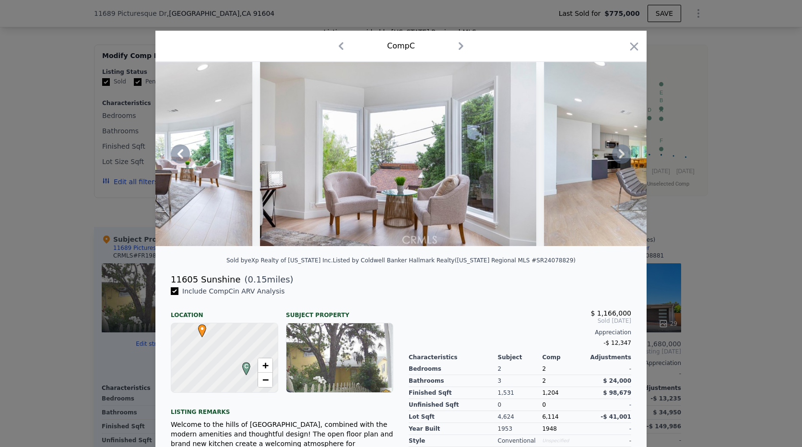
click at [622, 151] on icon at bounding box center [621, 153] width 19 height 19
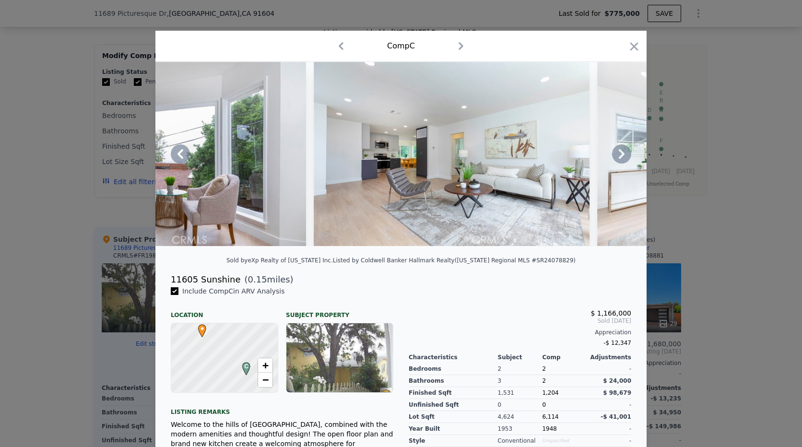
click at [622, 151] on icon at bounding box center [621, 153] width 19 height 19
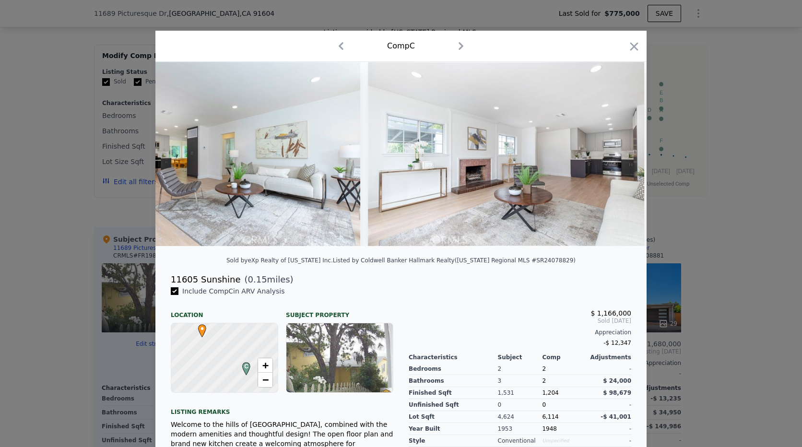
scroll to position [0, 3223]
click at [622, 151] on div at bounding box center [400, 154] width 491 height 184
click at [622, 151] on icon at bounding box center [621, 153] width 19 height 19
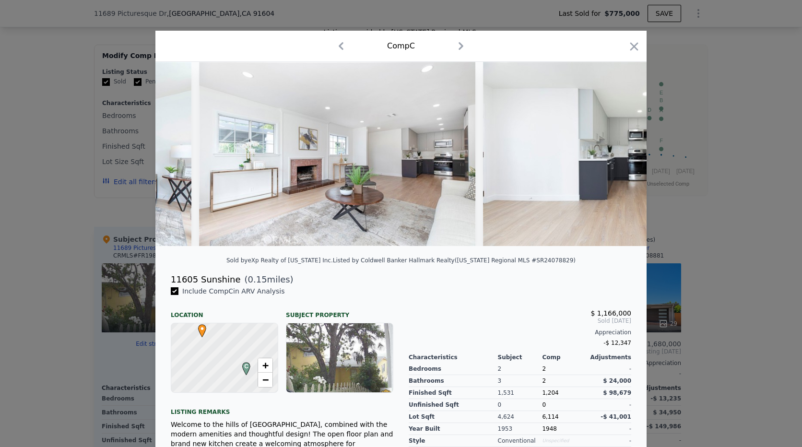
scroll to position [0, 3453]
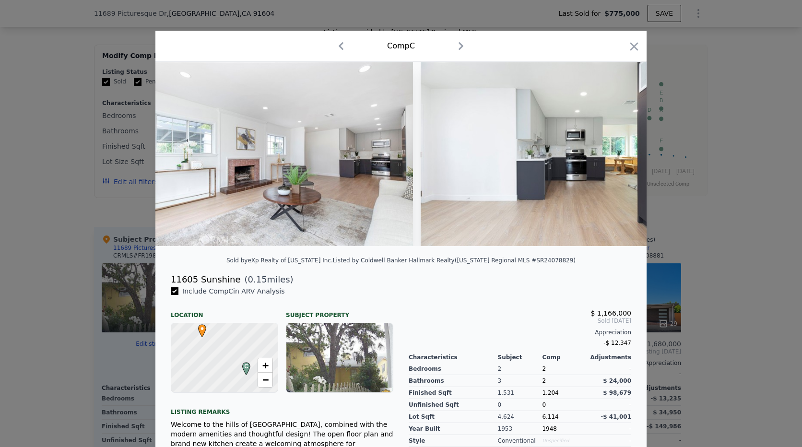
click at [622, 151] on div at bounding box center [400, 154] width 491 height 184
click at [622, 151] on icon at bounding box center [621, 153] width 19 height 19
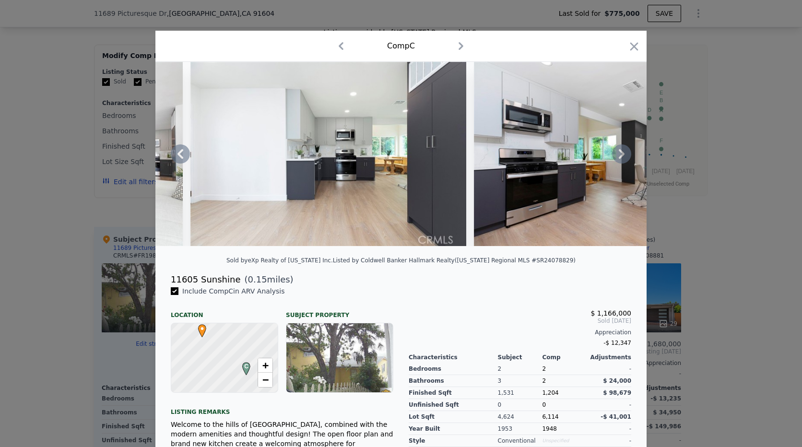
click at [622, 151] on icon at bounding box center [621, 153] width 19 height 19
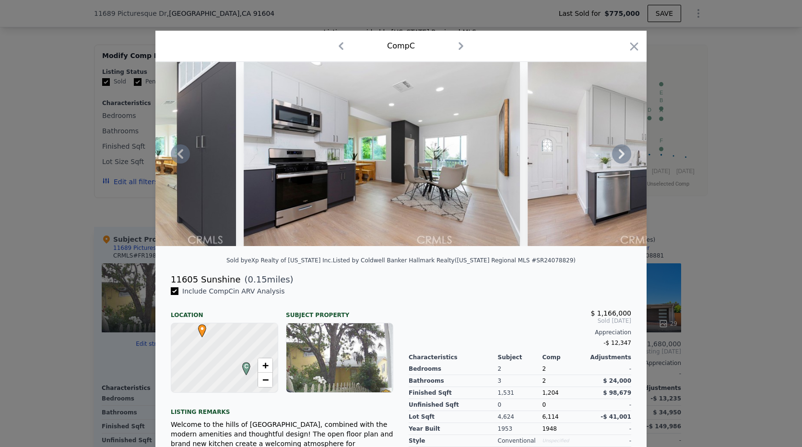
click at [622, 151] on icon at bounding box center [621, 153] width 19 height 19
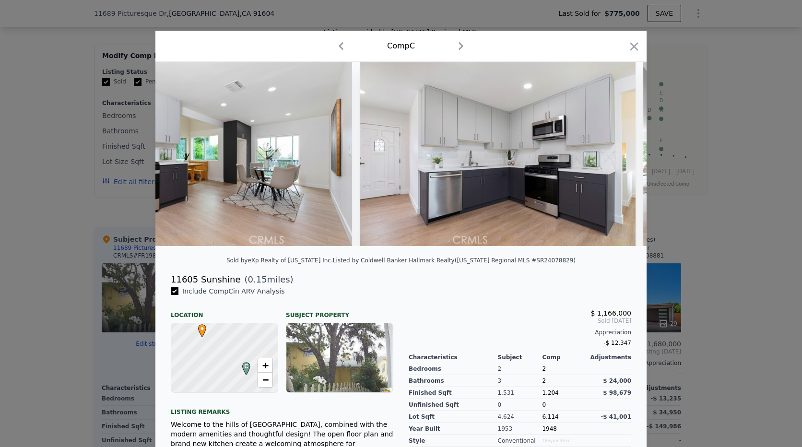
scroll to position [0, 4144]
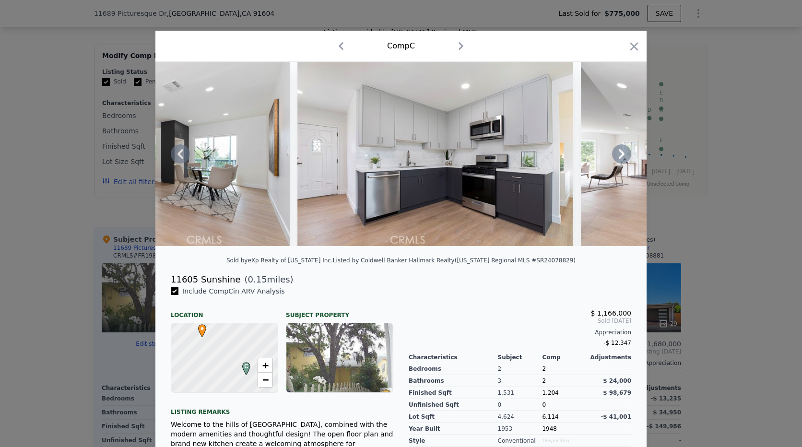
click at [622, 151] on div at bounding box center [400, 154] width 491 height 184
click at [631, 47] on icon "button" at bounding box center [634, 46] width 8 height 8
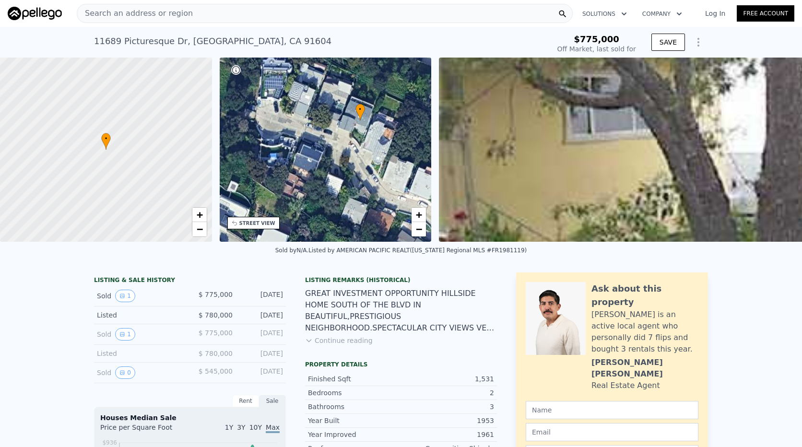
type input "$ 1,707,000"
type input "$ 755,904"
click at [164, 14] on span "Search an address or region" at bounding box center [135, 14] width 116 height 12
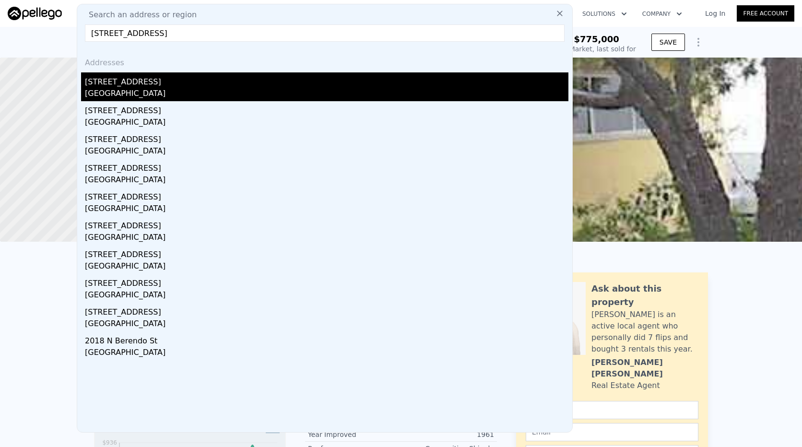
type input "[STREET_ADDRESS]"
click at [112, 95] on div "[GEOGRAPHIC_DATA]" at bounding box center [326, 94] width 483 height 13
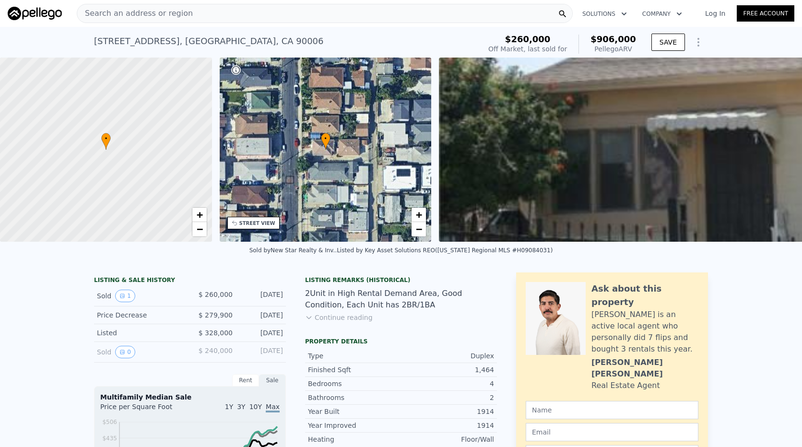
click at [185, 12] on div "Search an address or region" at bounding box center [325, 13] width 496 height 19
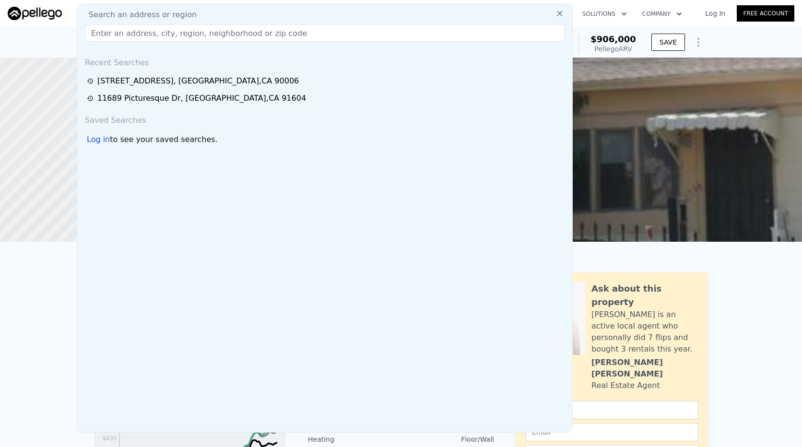
click at [185, 12] on div "Search an address or region" at bounding box center [324, 15] width 487 height 12
click at [160, 36] on input "text" at bounding box center [325, 32] width 480 height 17
click at [161, 34] on input "text" at bounding box center [325, 32] width 480 height 17
paste input "[STREET_ADDRESS]"
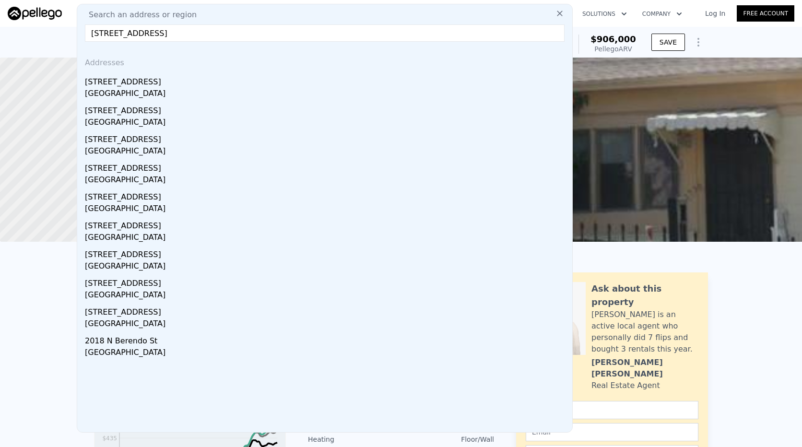
click at [403, 34] on input "[STREET_ADDRESS]" at bounding box center [325, 32] width 480 height 17
type input "[STREET_ADDRESS]"
click at [555, 16] on icon at bounding box center [560, 14] width 10 height 10
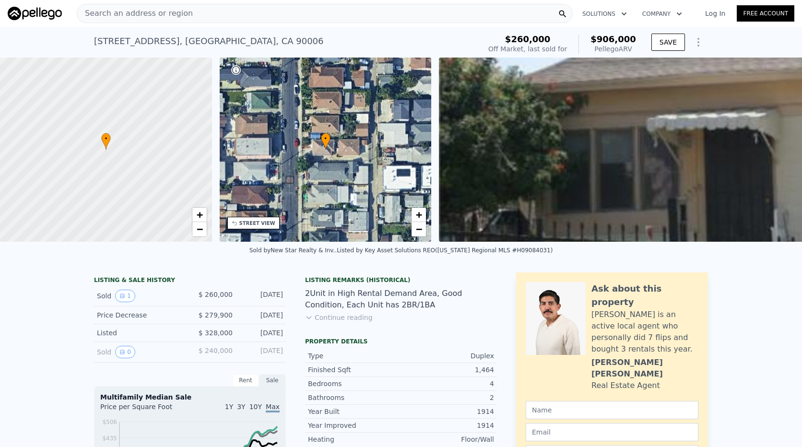
click at [237, 9] on div "Search an address or region" at bounding box center [325, 13] width 496 height 19
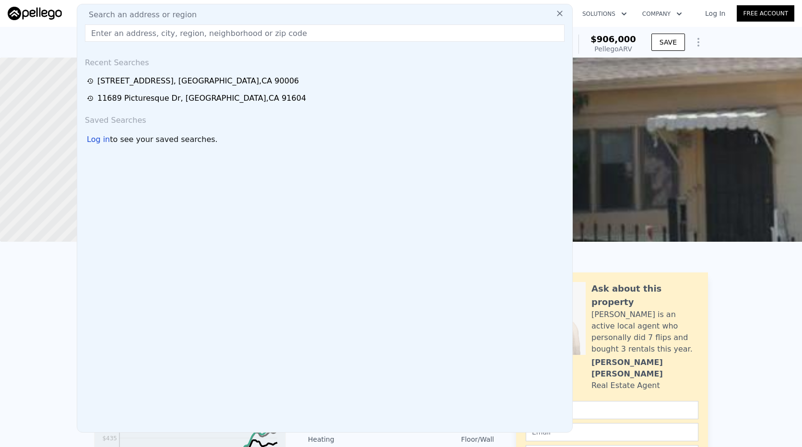
click at [173, 38] on input "text" at bounding box center [325, 32] width 480 height 17
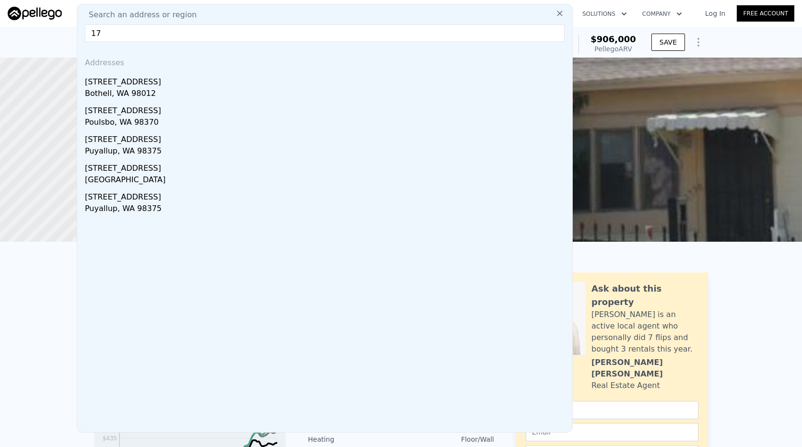
type input "1"
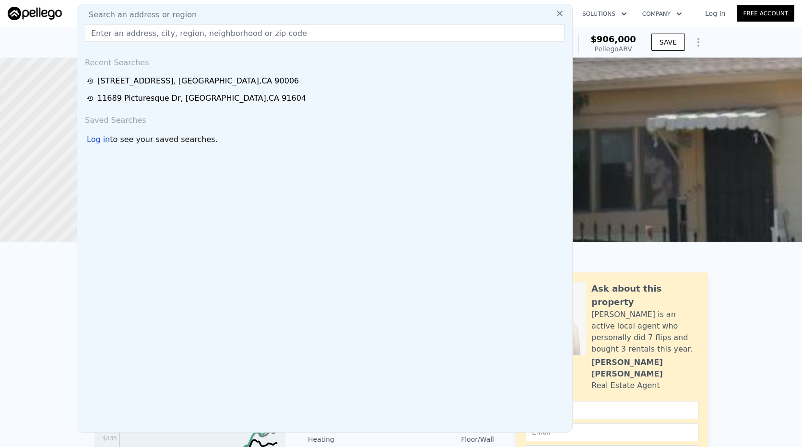
paste input "[STREET_ADDRESS]"
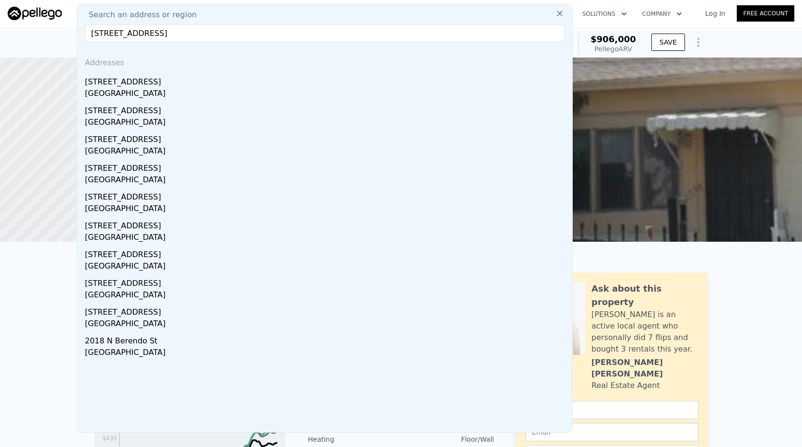
drag, startPoint x: 148, startPoint y: 35, endPoint x: 335, endPoint y: 40, distance: 187.1
click at [335, 40] on input "[STREET_ADDRESS]" at bounding box center [325, 32] width 480 height 17
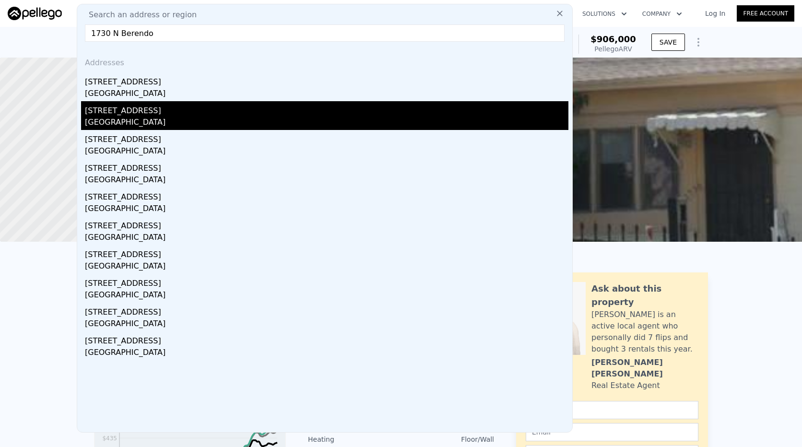
type input "1730 N Berendo"
click at [138, 115] on div "[STREET_ADDRESS]" at bounding box center [326, 108] width 483 height 15
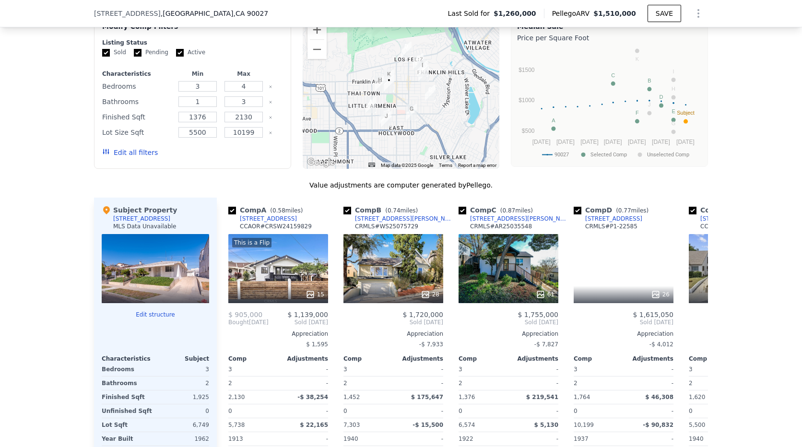
scroll to position [860, 0]
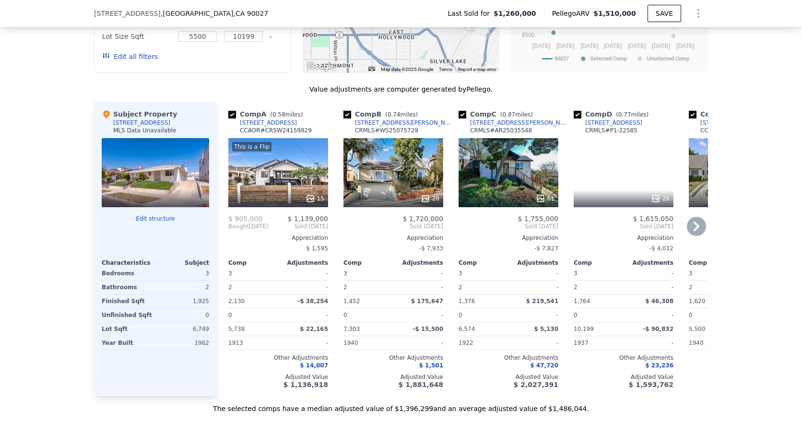
click at [688, 226] on icon at bounding box center [696, 226] width 19 height 19
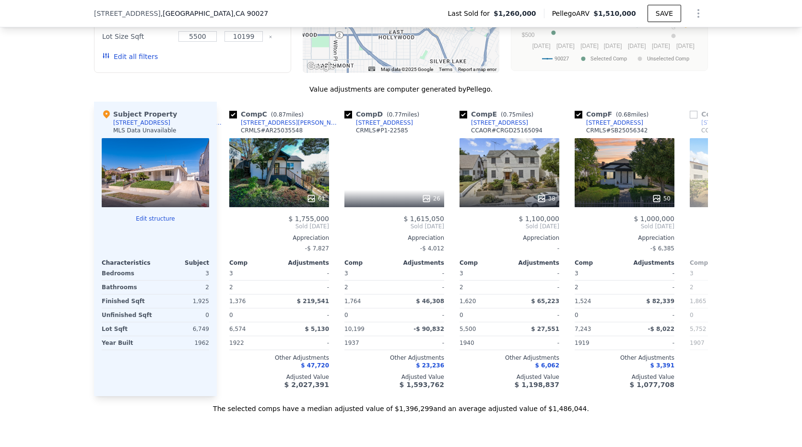
scroll to position [0, 230]
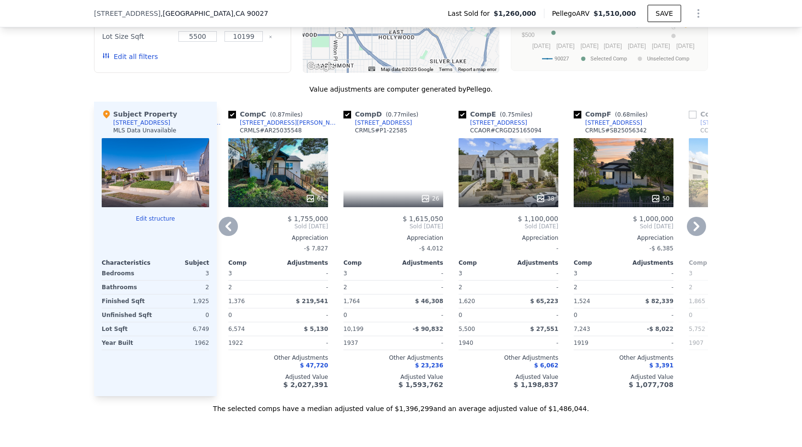
click at [688, 226] on icon at bounding box center [696, 226] width 19 height 19
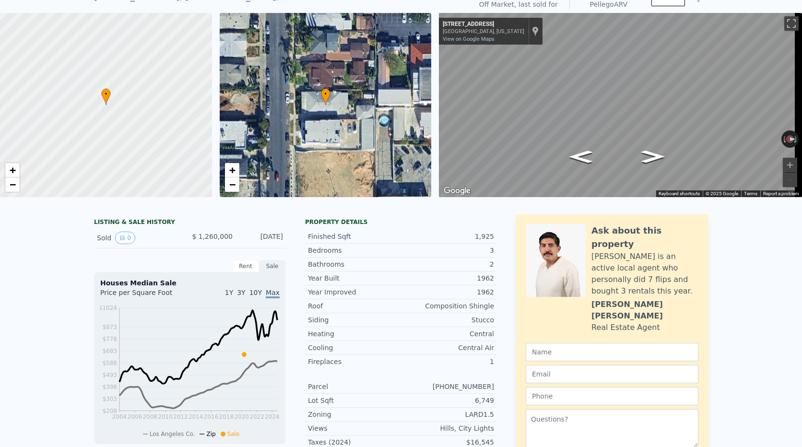
scroll to position [3, 0]
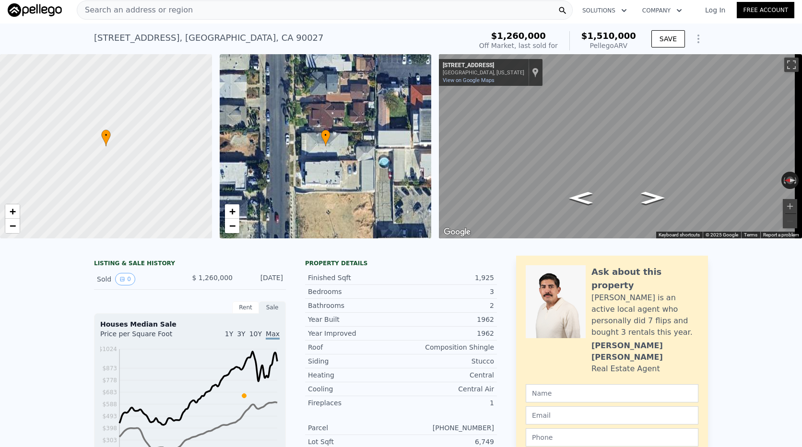
click at [199, 12] on div "Search an address or region" at bounding box center [325, 9] width 496 height 19
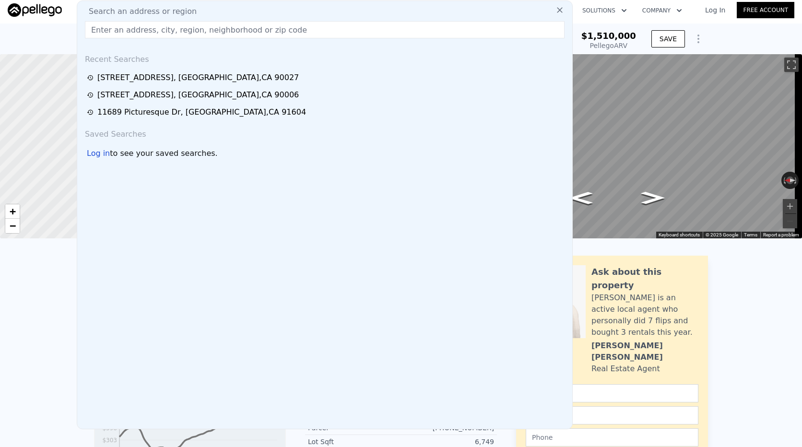
click at [158, 27] on input "text" at bounding box center [325, 29] width 480 height 17
click at [158, 26] on input "[URL][DOMAIN_NAME]" at bounding box center [325, 29] width 480 height 17
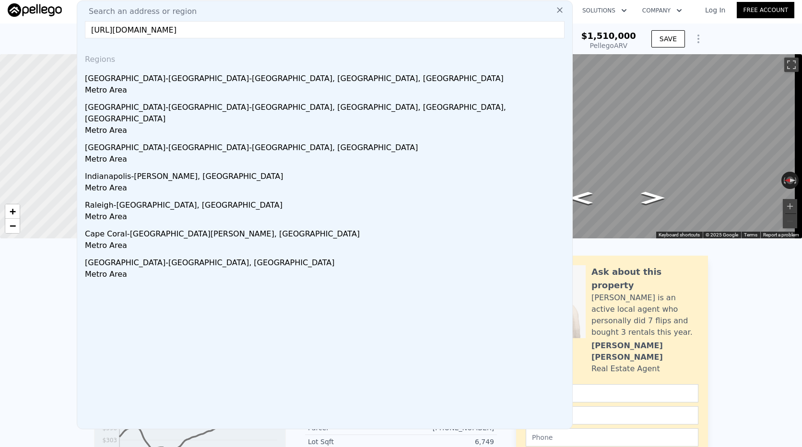
click at [279, 28] on input "[URL][DOMAIN_NAME]" at bounding box center [325, 29] width 480 height 17
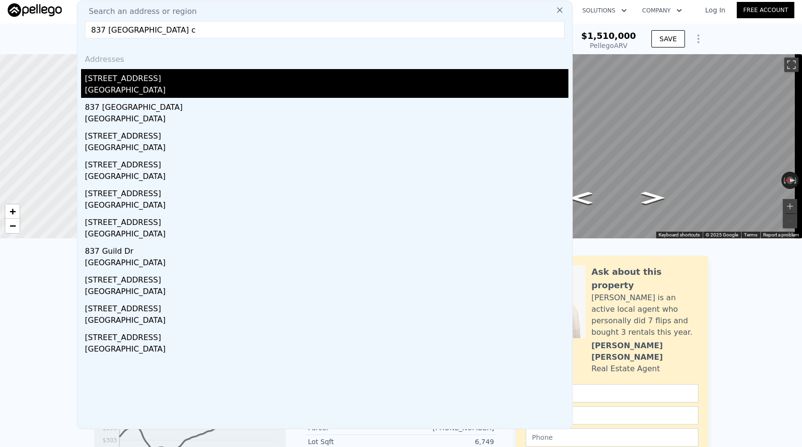
type input "837 [GEOGRAPHIC_DATA] c"
click at [171, 87] on div "[GEOGRAPHIC_DATA]" at bounding box center [326, 90] width 483 height 13
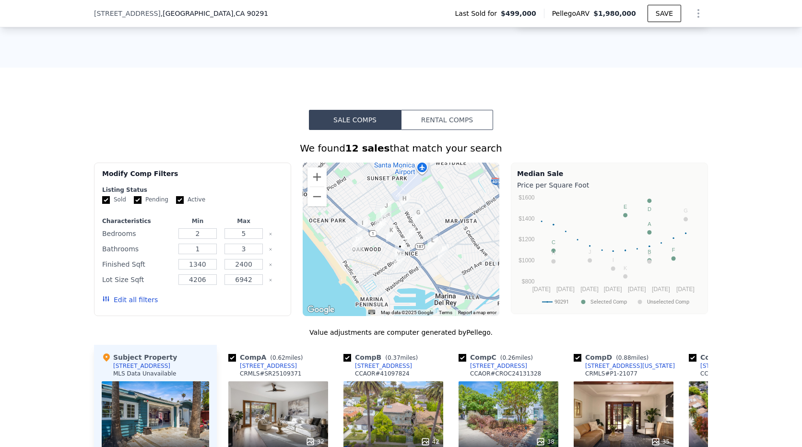
scroll to position [671, 0]
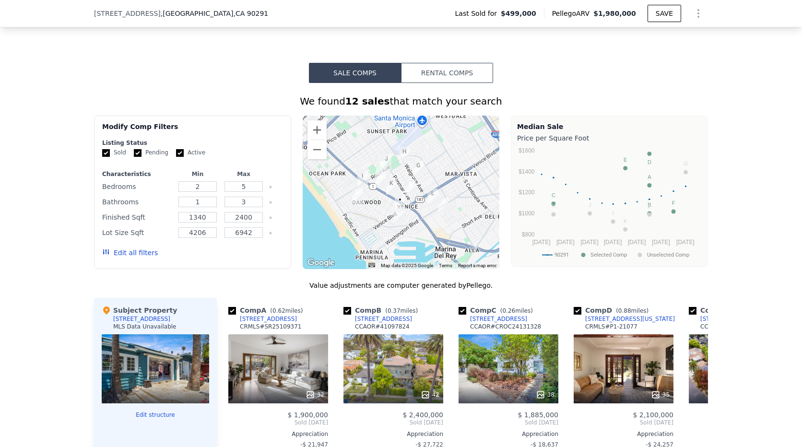
click at [134, 367] on div at bounding box center [155, 368] width 107 height 69
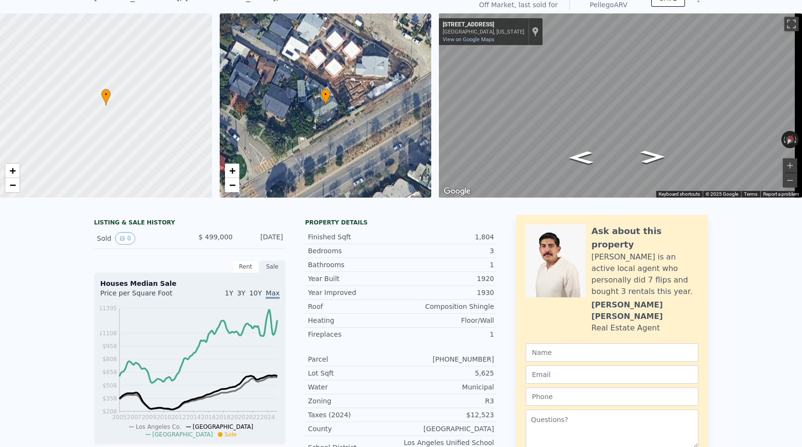
scroll to position [3, 0]
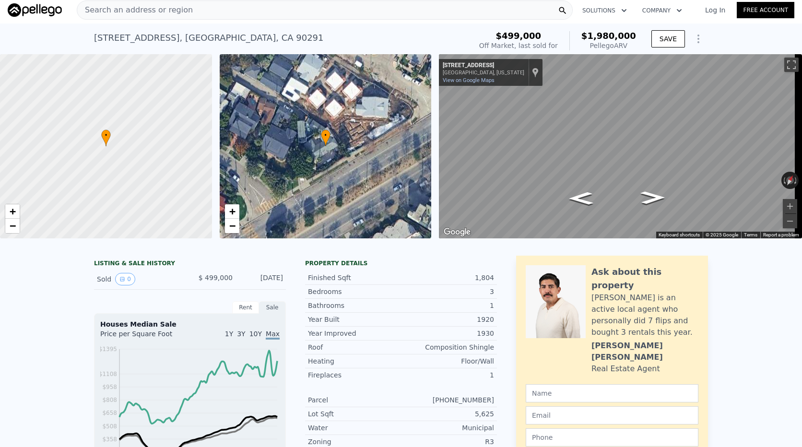
click at [318, 143] on div "• + −" at bounding box center [326, 146] width 212 height 184
click at [333, 139] on div "• + −" at bounding box center [326, 146] width 212 height 184
click at [325, 143] on icon at bounding box center [325, 138] width 9 height 16
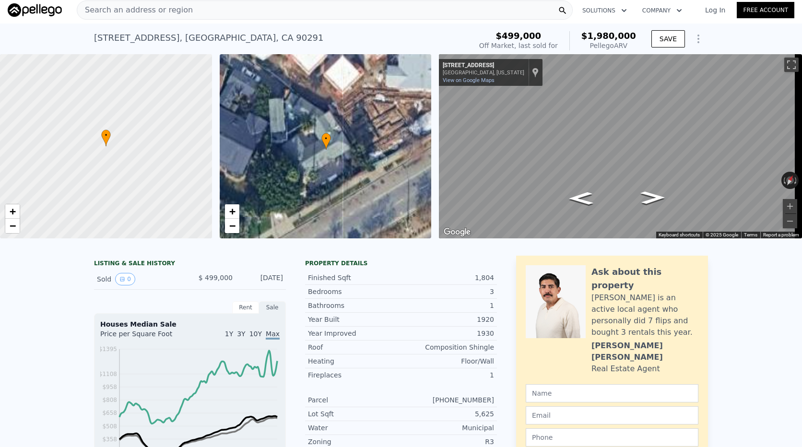
click at [325, 143] on icon at bounding box center [325, 141] width 9 height 16
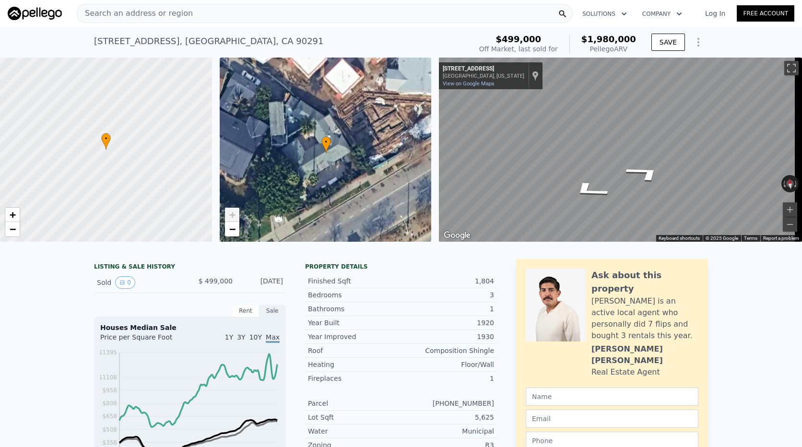
click at [400, 147] on div "• + − • + − ← Move left → Move right ↑ Move up ↓ Move down + Zoom in - Zoom out…" at bounding box center [401, 150] width 802 height 184
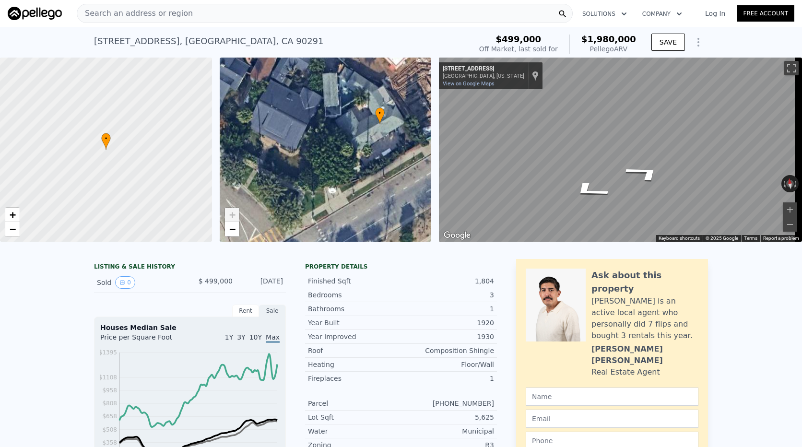
drag, startPoint x: 347, startPoint y: 131, endPoint x: 400, endPoint y: 103, distance: 60.9
click at [400, 103] on div "• + −" at bounding box center [326, 150] width 212 height 184
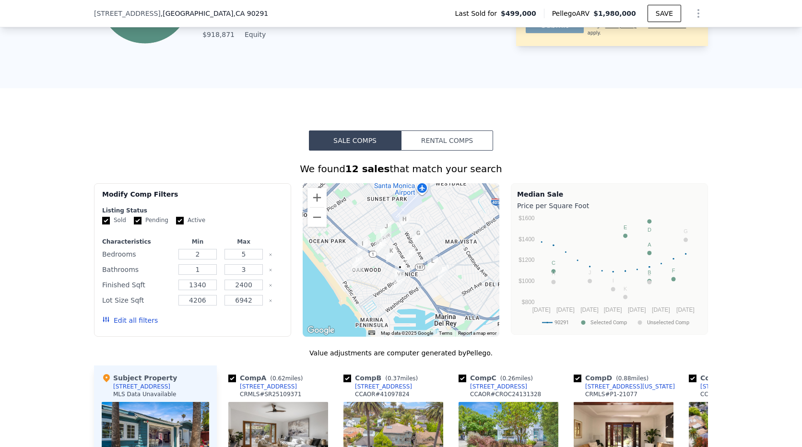
scroll to position [668, 0]
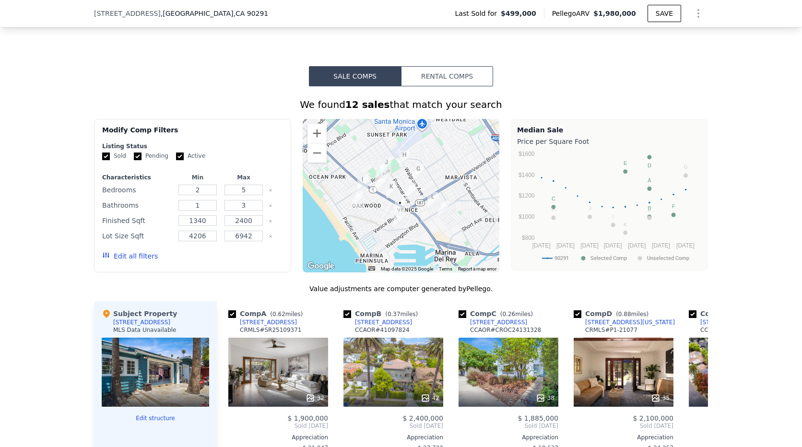
click at [406, 214] on div at bounding box center [401, 195] width 197 height 153
click at [311, 140] on button "Zoom in" at bounding box center [316, 133] width 19 height 19
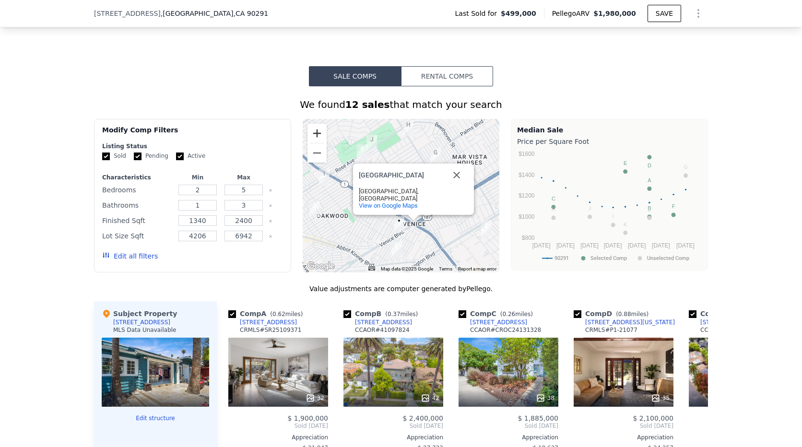
click at [311, 140] on button "Zoom in" at bounding box center [316, 133] width 19 height 19
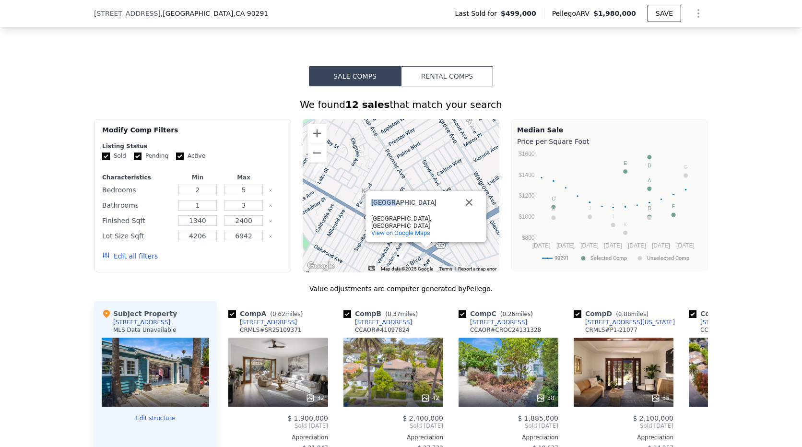
drag, startPoint x: 428, startPoint y: 217, endPoint x: 415, endPoint y: 168, distance: 50.6
click at [415, 168] on div "[GEOGRAPHIC_DATA] [GEOGRAPHIC_DATA] [GEOGRAPHIC_DATA], [GEOGRAPHIC_DATA] View o…" at bounding box center [401, 195] width 197 height 153
click at [307, 139] on button "Zoom in" at bounding box center [316, 133] width 19 height 19
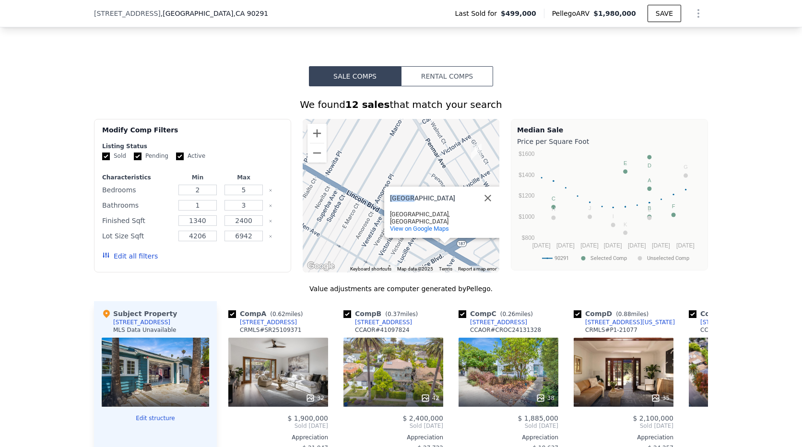
drag, startPoint x: 372, startPoint y: 190, endPoint x: 366, endPoint y: 128, distance: 62.7
click at [366, 128] on div "[GEOGRAPHIC_DATA] [GEOGRAPHIC_DATA] [GEOGRAPHIC_DATA], [GEOGRAPHIC_DATA] View o…" at bounding box center [401, 195] width 197 height 153
